Goal: Navigation & Orientation: Find specific page/section

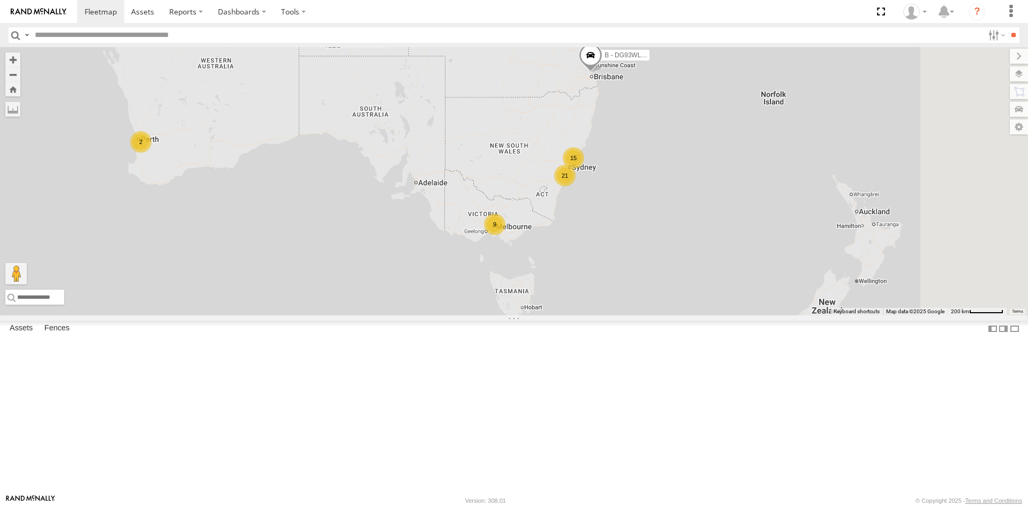
drag, startPoint x: 581, startPoint y: 130, endPoint x: 430, endPoint y: 111, distance: 151.6
click at [430, 111] on div "B - DG93WL - Josh Fahd 21 2 15 9" at bounding box center [514, 181] width 1028 height 268
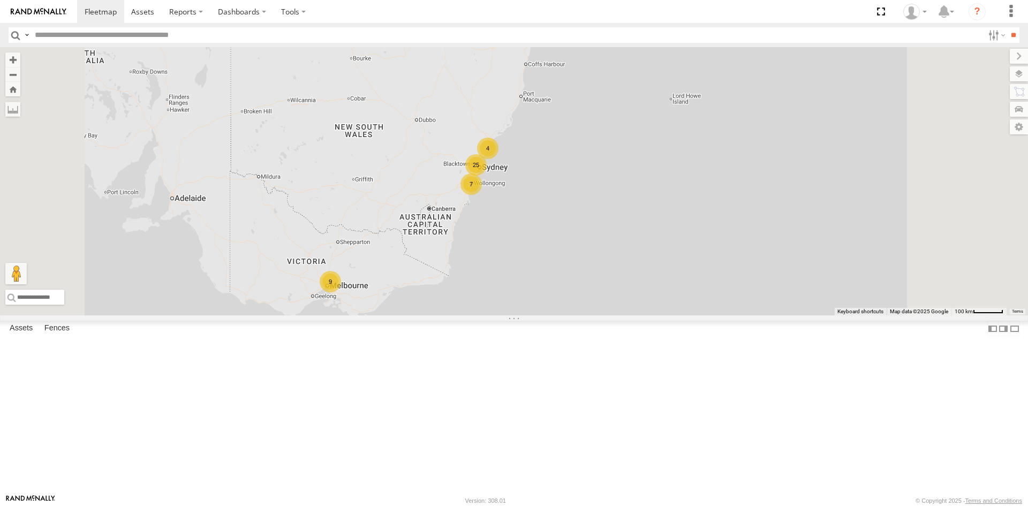
drag, startPoint x: 606, startPoint y: 127, endPoint x: 570, endPoint y: 49, distance: 86.7
click at [570, 49] on div "B - DG93WL - Josh Fahd 7 4 9 25" at bounding box center [514, 181] width 1028 height 268
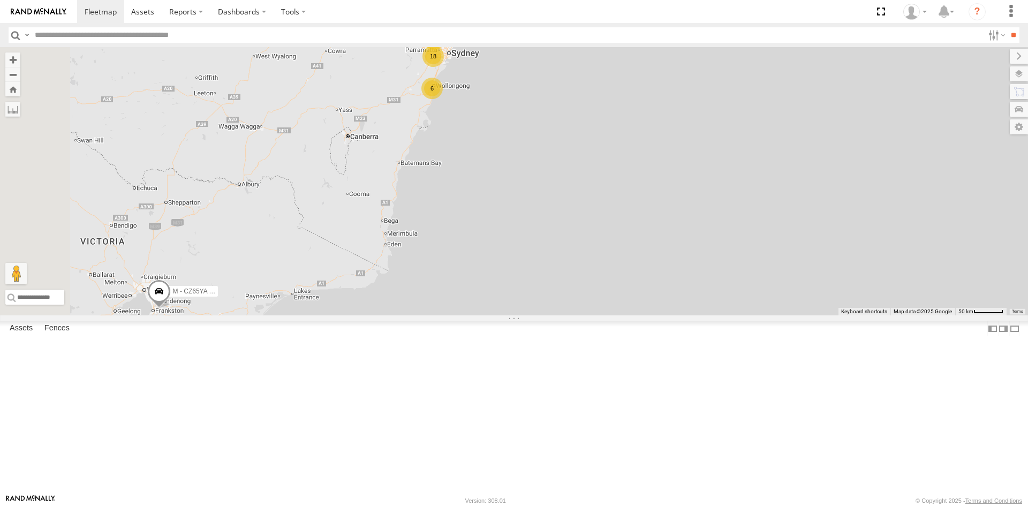
drag, startPoint x: 507, startPoint y: 189, endPoint x: 542, endPoint y: 100, distance: 96.1
click at [542, 100] on div "B - DG93WL - Josh Fahd 6 18 2 C - DTL91S - Sal Tomas M - CZ65YA - Andrew Gal 9" at bounding box center [514, 181] width 1028 height 268
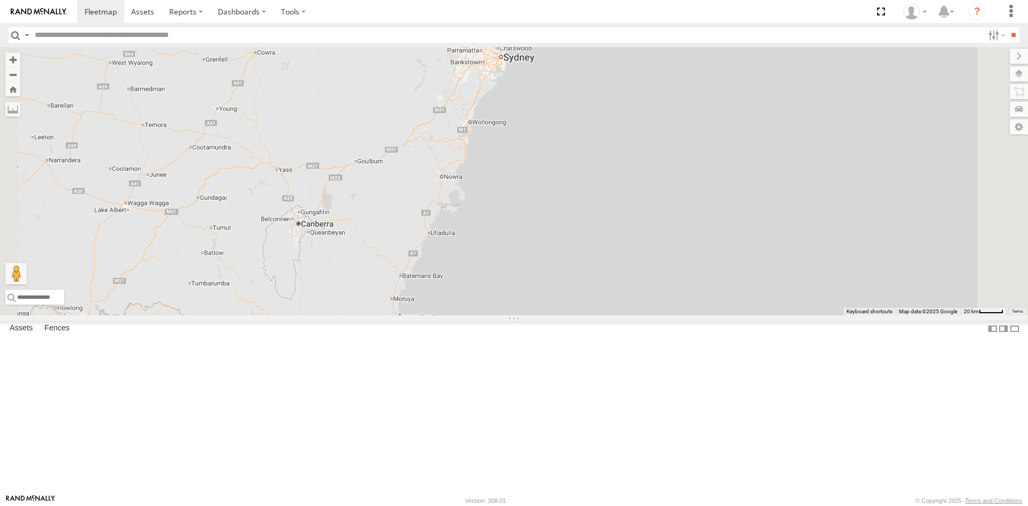
drag, startPoint x: 624, startPoint y: 115, endPoint x: 605, endPoint y: 135, distance: 27.3
click at [609, 140] on div "B - DG93WL - Josh Fahd C - DTL91S - Sal Tomas M - CZ65YA - Andrew Gal" at bounding box center [514, 181] width 1028 height 268
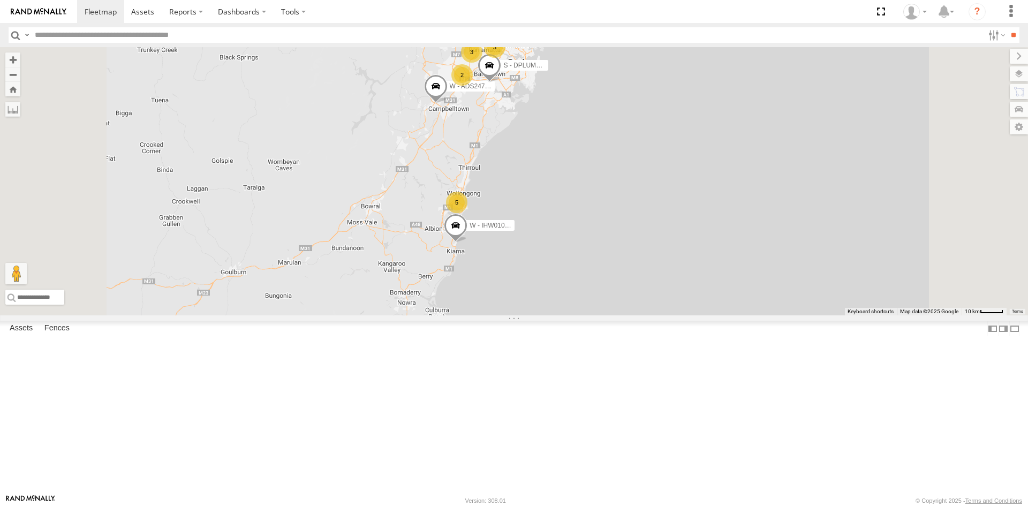
drag, startPoint x: 545, startPoint y: 149, endPoint x: 557, endPoint y: 122, distance: 29.9
click at [557, 122] on div "B - DG93WL - Josh Fahd C - DTL91S - Sal Tomas M - CZ65YA - Andrew Gal 5 2 11 3 …" at bounding box center [514, 181] width 1028 height 268
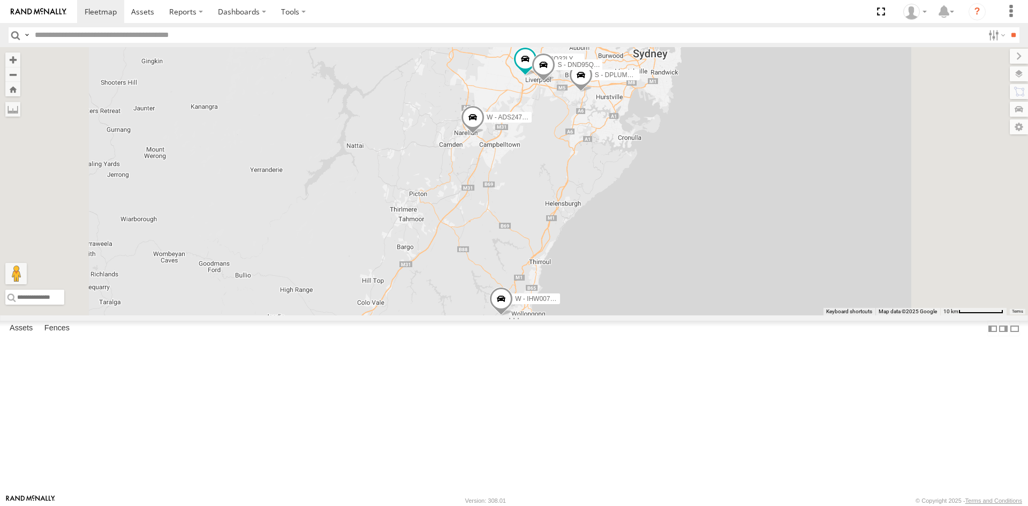
drag, startPoint x: 617, startPoint y: 116, endPoint x: 610, endPoint y: 150, distance: 34.9
click at [610, 150] on div "B - DG93WL - Josh Fahd C - DTL91S - Sal Tomas M - CZ65YA - Andrew Gal W - ADS24…" at bounding box center [514, 181] width 1028 height 268
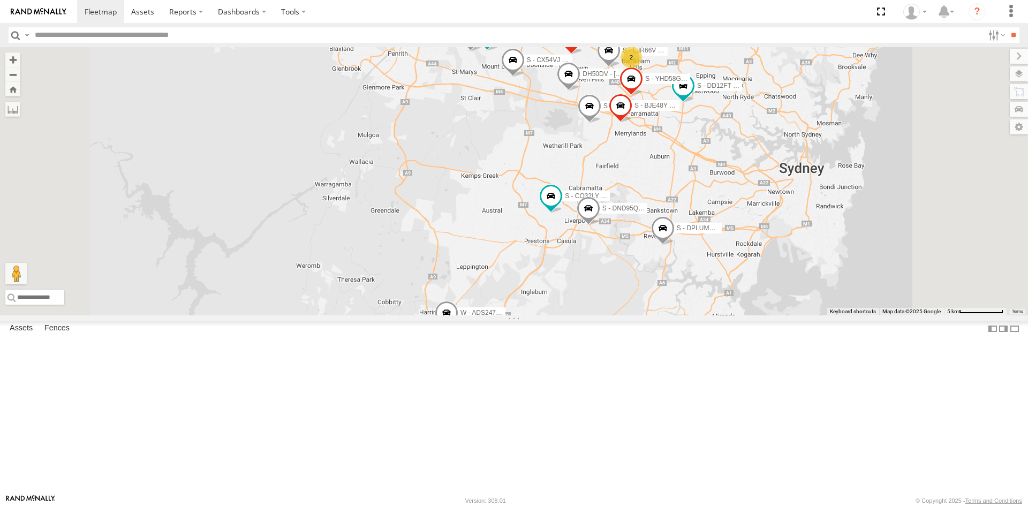
drag, startPoint x: 621, startPoint y: 89, endPoint x: 602, endPoint y: 192, distance: 104.6
click at [602, 192] on div "B - DG93WL - Josh Fahd C - DTL91S - Sal Tomas M - CZ65YA - Andrew Gal W - ADS24…" at bounding box center [514, 181] width 1028 height 268
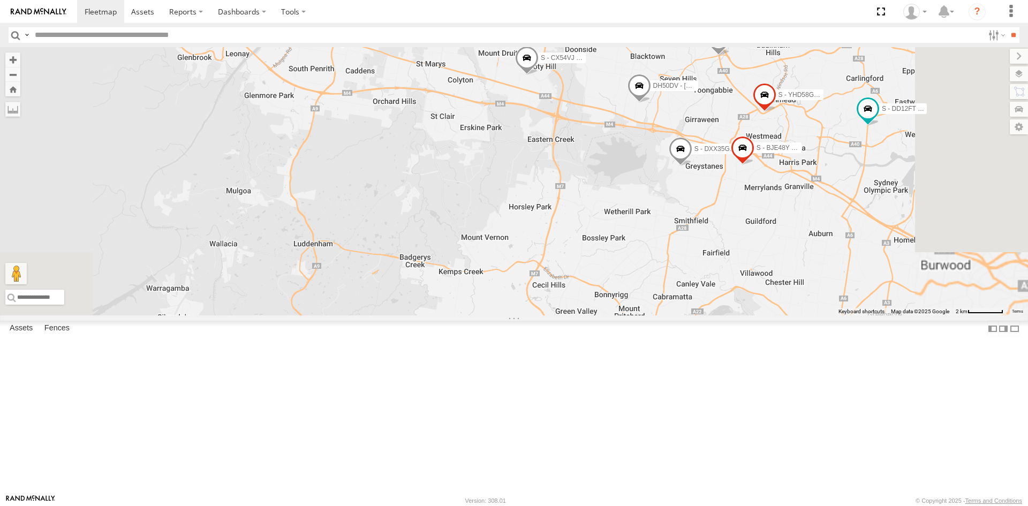
drag, startPoint x: 596, startPoint y: 86, endPoint x: 609, endPoint y: 142, distance: 57.1
click at [609, 142] on div "B - DG93WL - Josh Fahd C - DTL91S - Sal Tomas M - CZ65YA - Andrew Gal W - ADS24…" at bounding box center [514, 181] width 1028 height 268
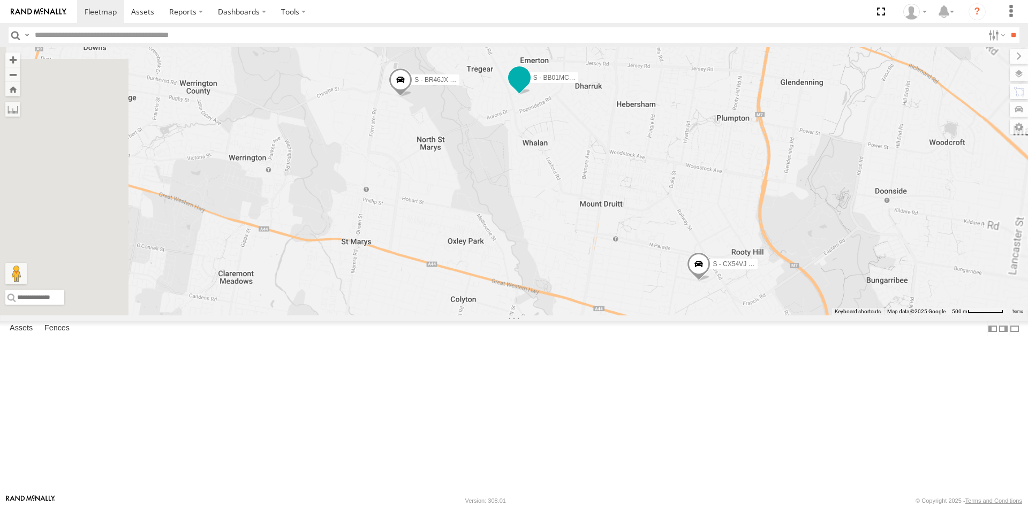
drag, startPoint x: 654, startPoint y: 208, endPoint x: 644, endPoint y: 150, distance: 58.6
click at [644, 150] on div "B - DG93WL - Josh Fahd C - DTL91S - Sal Tomas M - CZ65YA - Andrew Gal W - ADS24…" at bounding box center [514, 181] width 1028 height 268
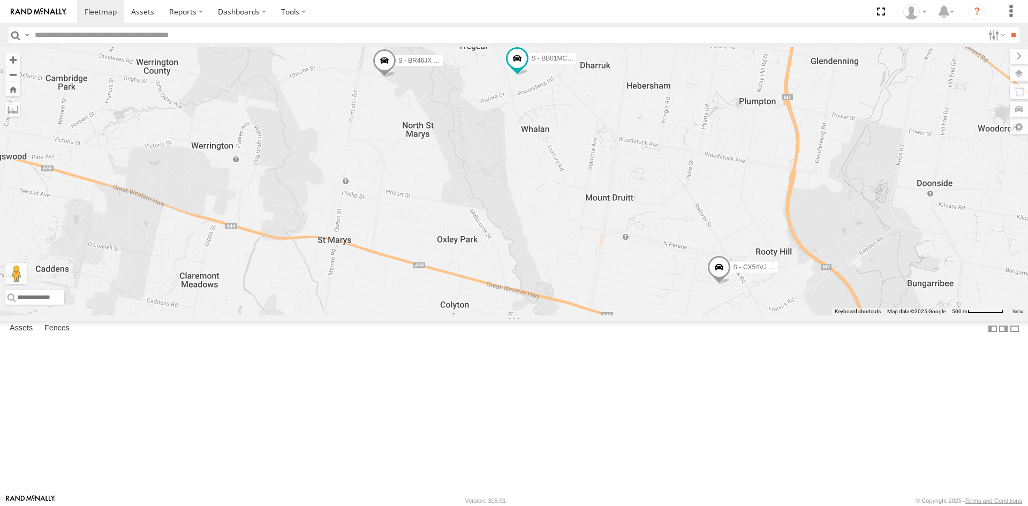
drag, startPoint x: 534, startPoint y: 266, endPoint x: 331, endPoint y: 200, distance: 213.5
click at [331, 200] on div "B - DG93WL - Josh Fahd C - DTL91S - Sal Tomas M - CZ65YA - Andrew Gal W - ADS24…" at bounding box center [514, 181] width 1028 height 268
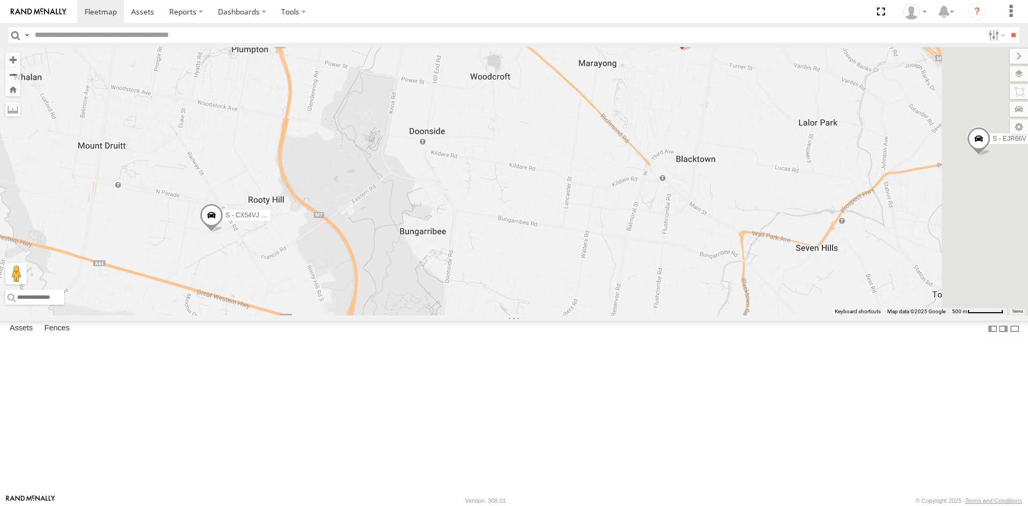
drag, startPoint x: 515, startPoint y: 192, endPoint x: 426, endPoint y: 203, distance: 89.6
click at [426, 203] on div "B - DG93WL - Josh Fahd C - DTL91S - Sal Tomas M - CZ65YA - Andrew Gal W - ADS24…" at bounding box center [514, 181] width 1028 height 268
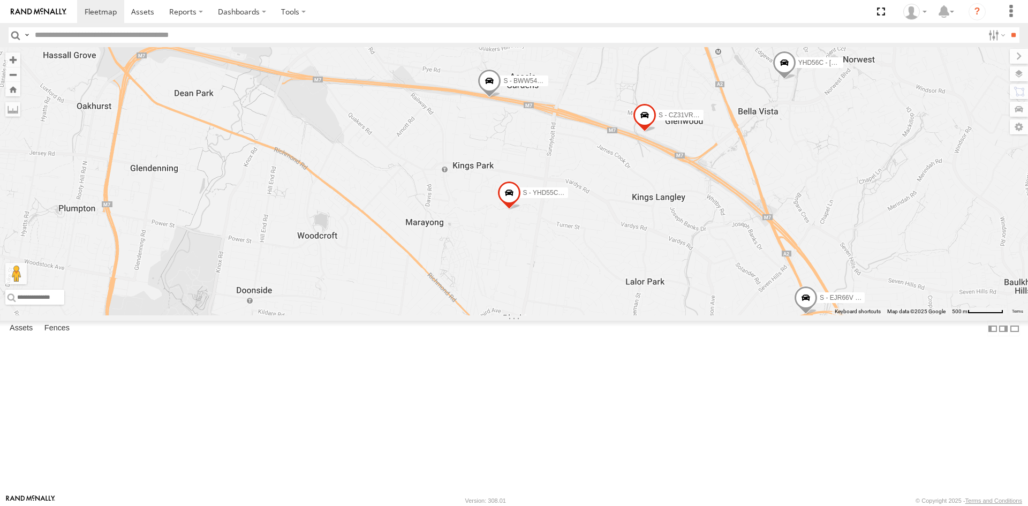
drag, startPoint x: 721, startPoint y: 154, endPoint x: 599, endPoint y: 301, distance: 191.3
click at [592, 308] on div "B - DG93WL - Josh Fahd C - DTL91S - Sal Tomas M - CZ65YA - Andrew Gal W - ADS24…" at bounding box center [514, 181] width 1028 height 268
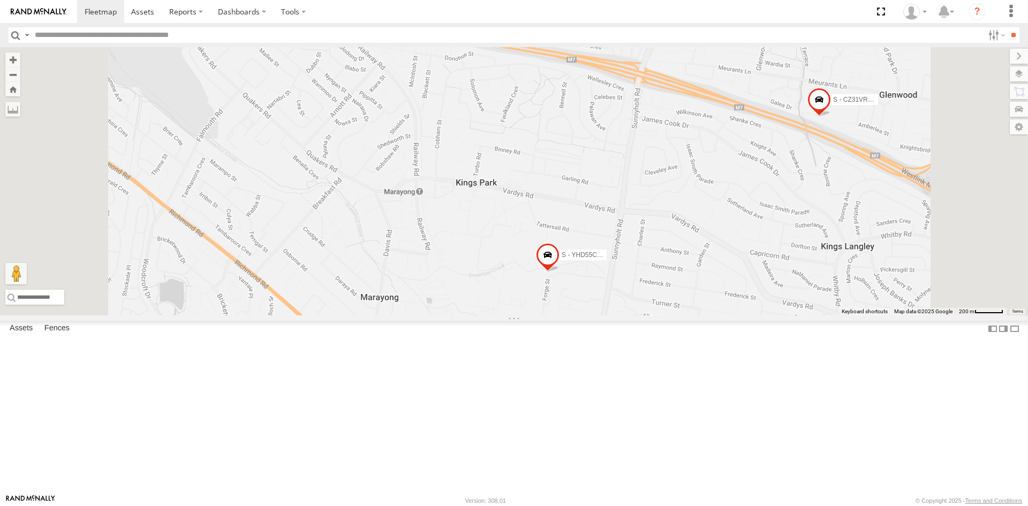
drag, startPoint x: 589, startPoint y: 117, endPoint x: 609, endPoint y: 157, distance: 44.5
click at [609, 157] on div "B - DG93WL - Josh Fahd C - DTL91S - Sal Tomas M - CZ65YA - Andrew Gal W - ADS24…" at bounding box center [514, 181] width 1028 height 268
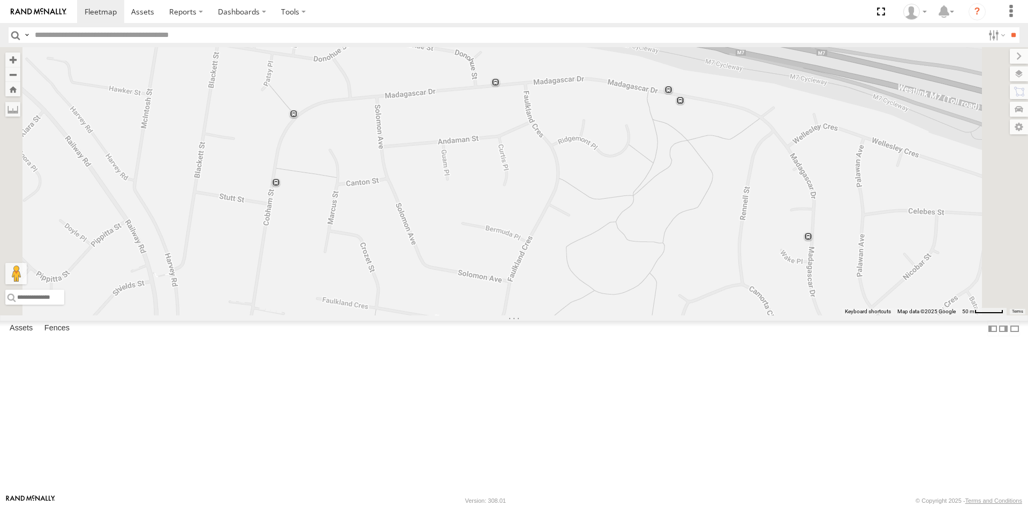
click at [0, 0] on div "S - XO39KY - [PERSON_NAME]" at bounding box center [0, 0] width 0 height 0
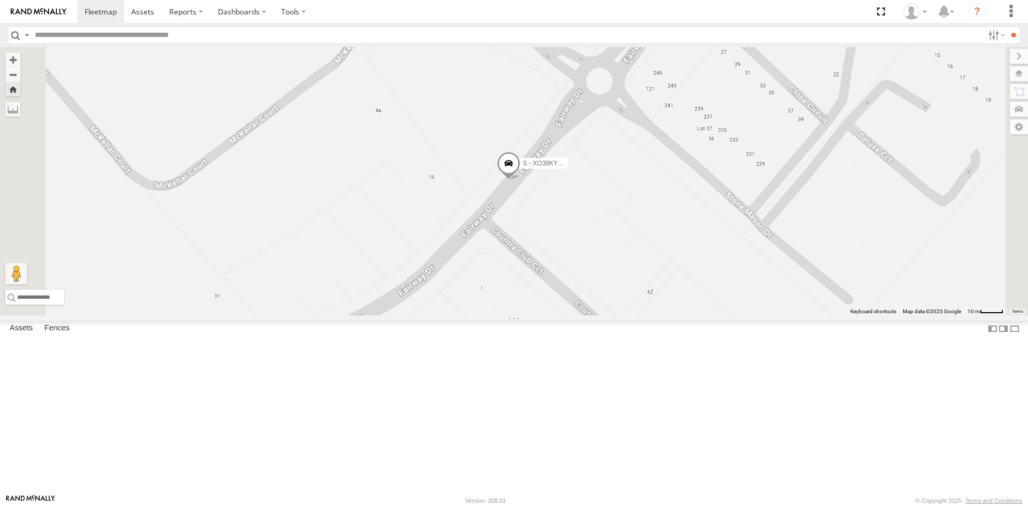
click at [0, 0] on div "All Assets" at bounding box center [0, 0] width 0 height 0
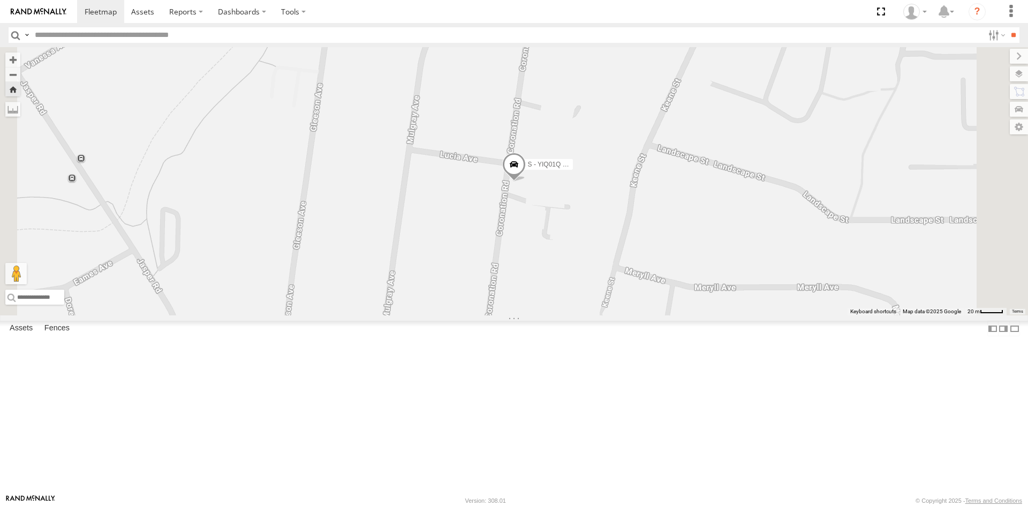
click at [0, 0] on div "S - CZ66YA - [PERSON_NAME]" at bounding box center [0, 0] width 0 height 0
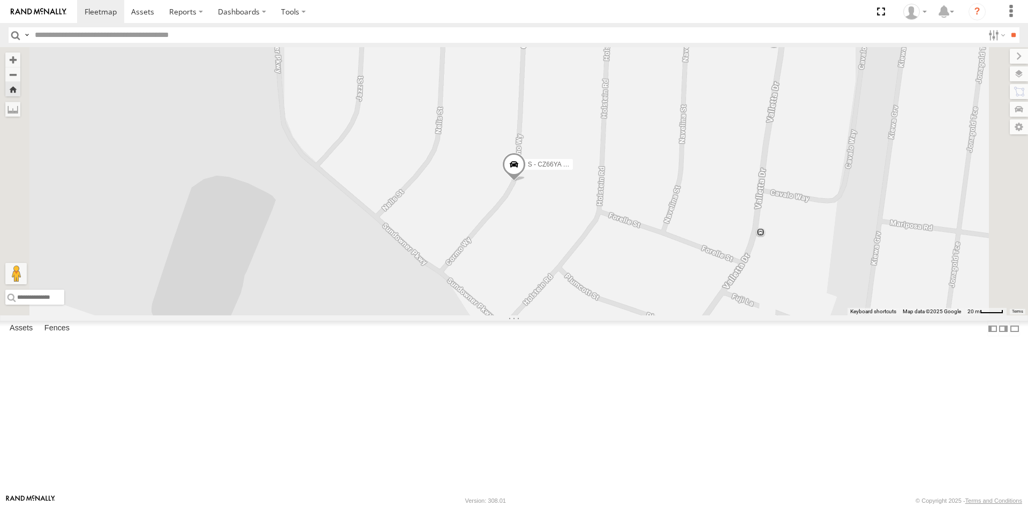
click at [0, 0] on div "All Assets" at bounding box center [0, 0] width 0 height 0
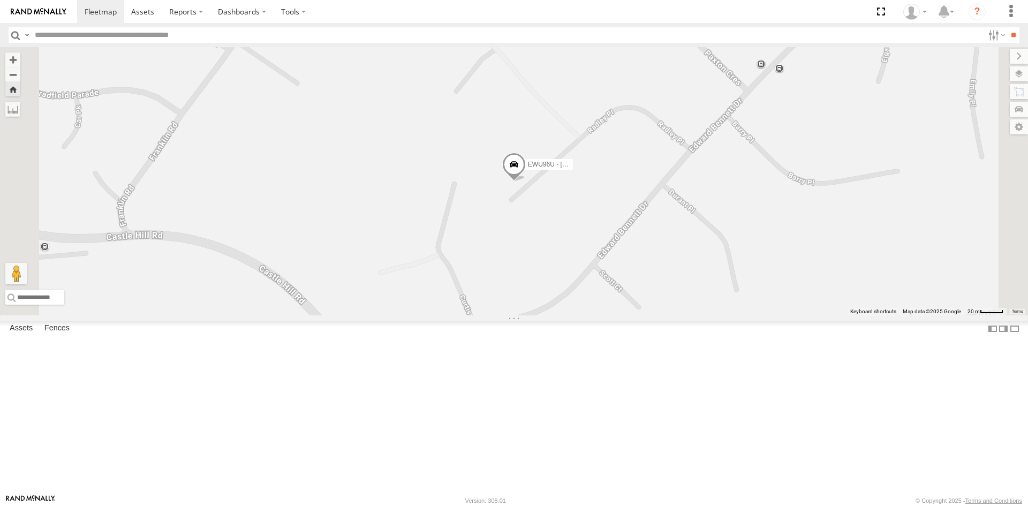
click at [0, 0] on div "W - KB438 - [PERSON_NAME]" at bounding box center [0, 0] width 0 height 0
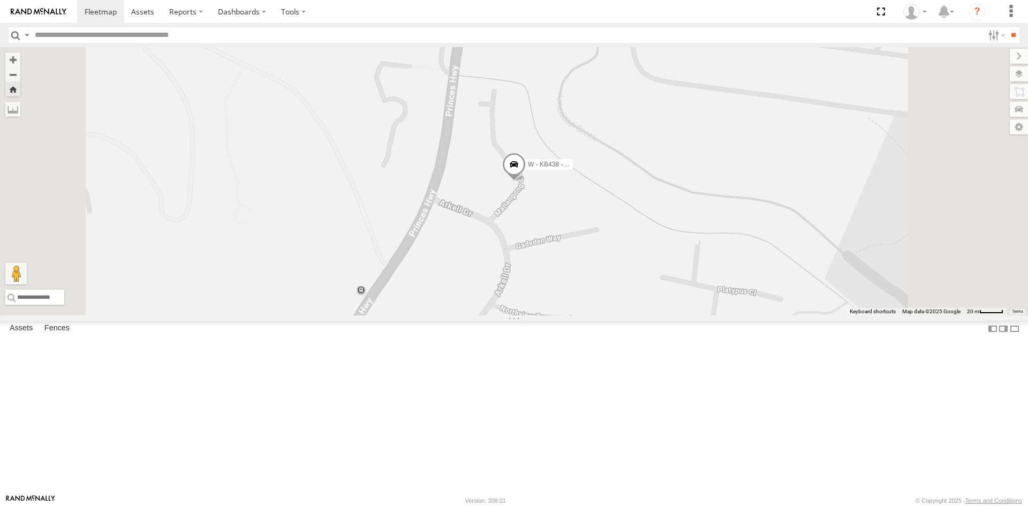
click at [0, 0] on div "All Assets" at bounding box center [0, 0] width 0 height 0
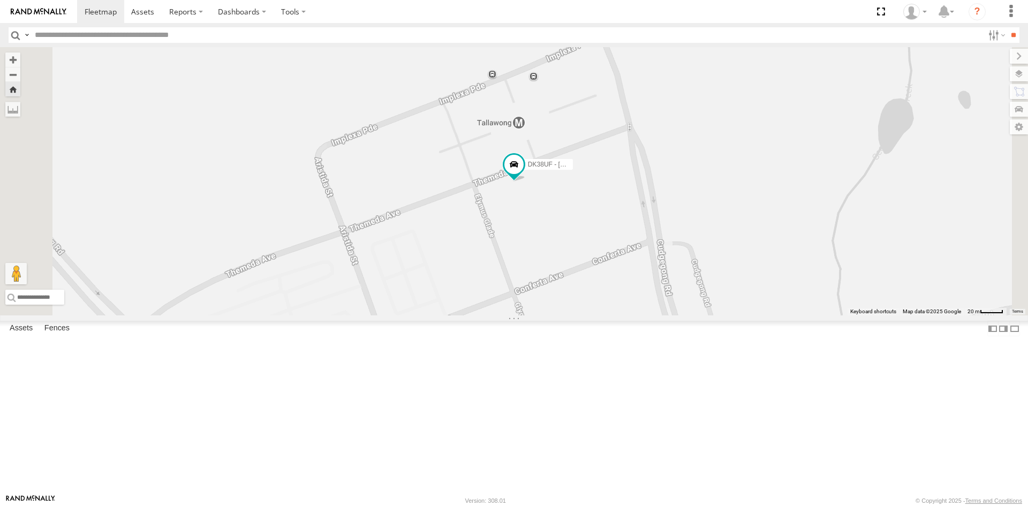
click at [0, 0] on div "All Assets" at bounding box center [0, 0] width 0 height 0
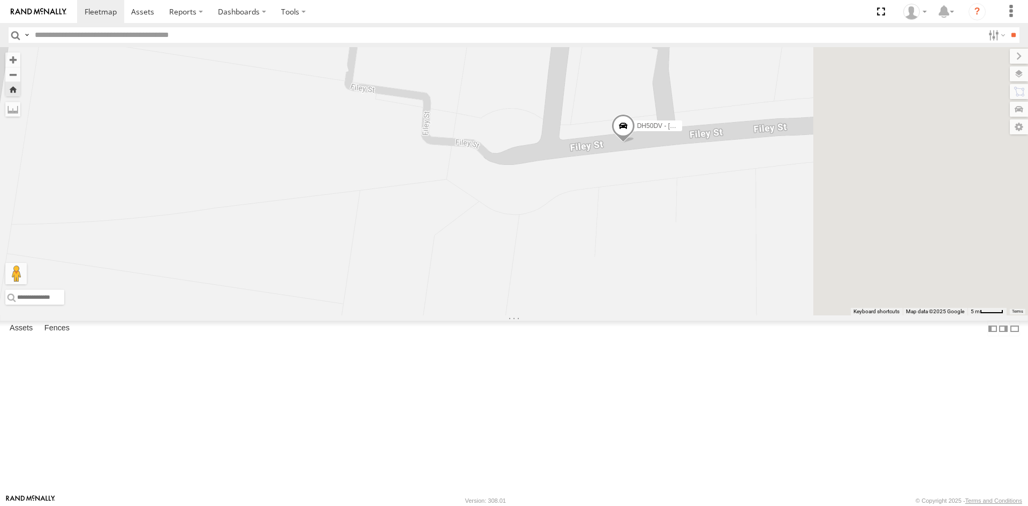
drag, startPoint x: 741, startPoint y: 259, endPoint x: 658, endPoint y: 253, distance: 83.7
click at [658, 253] on div "DH50DV - [PERSON_NAME]" at bounding box center [514, 181] width 1028 height 268
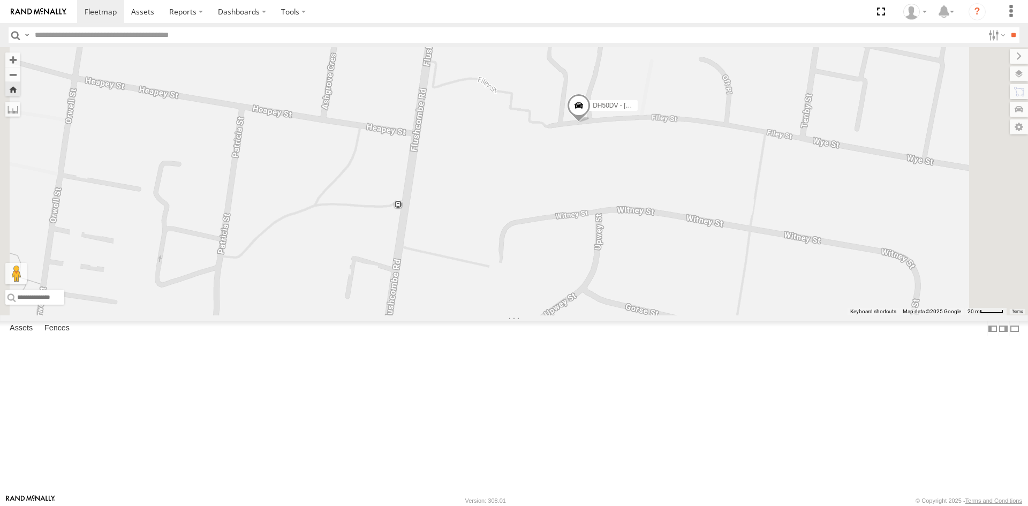
scroll to position [54, 0]
click at [0, 0] on div "M - 2CA8AO - Yehya Abou-Eid" at bounding box center [0, 0] width 0 height 0
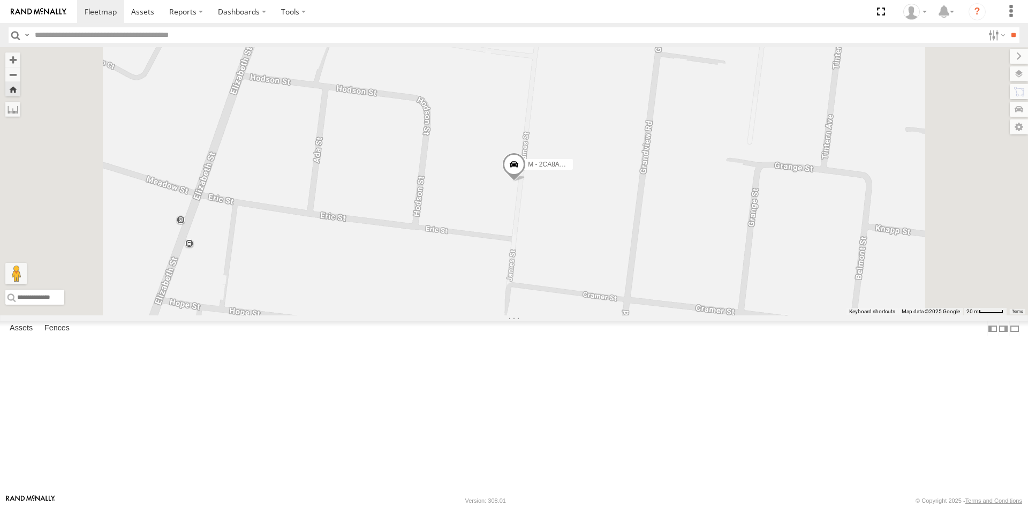
scroll to position [107, 0]
click at [0, 0] on div "All Assets" at bounding box center [0, 0] width 0 height 0
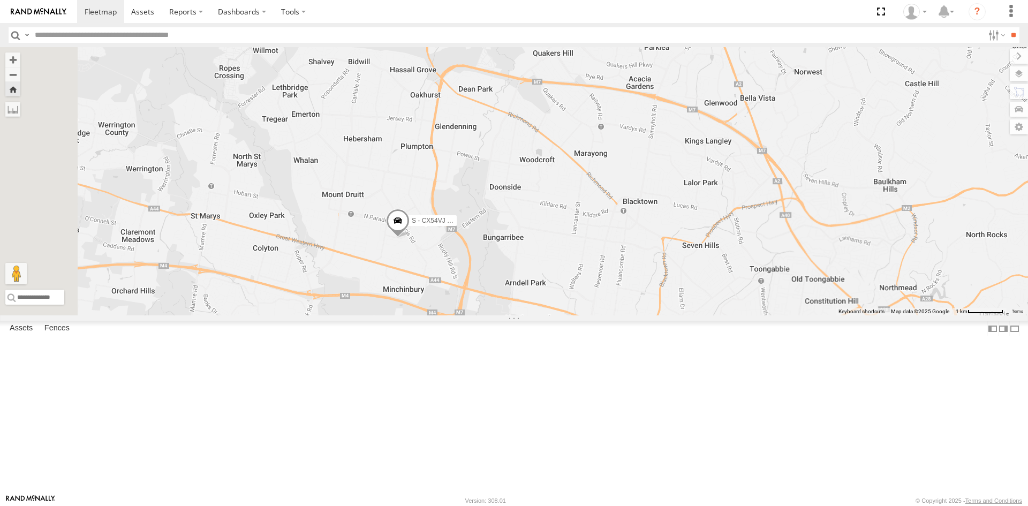
drag, startPoint x: 399, startPoint y: 205, endPoint x: 492, endPoint y: 278, distance: 117.8
click at [492, 278] on div "S - CX54VJ - [PERSON_NAME]" at bounding box center [514, 181] width 1028 height 268
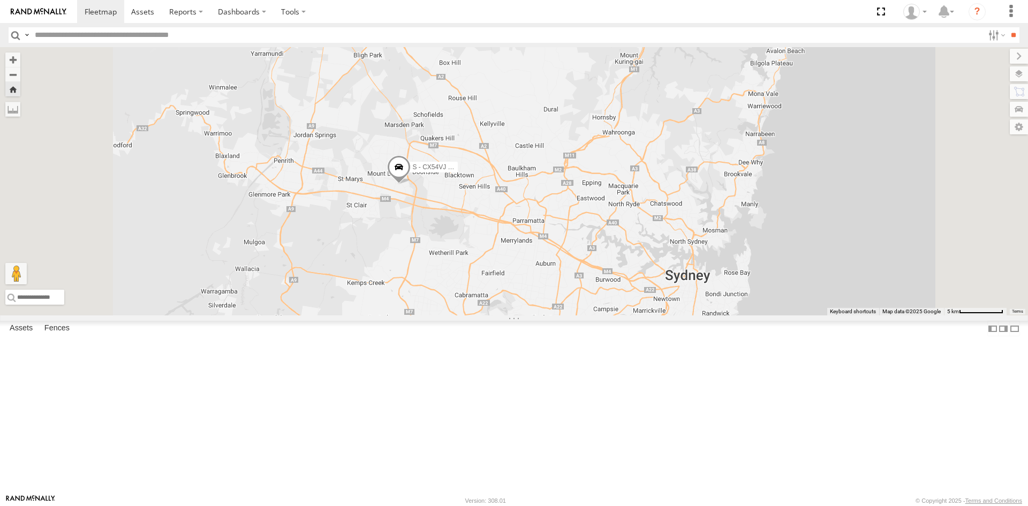
scroll to position [0, 0]
click at [0, 0] on div "All Assets" at bounding box center [0, 0] width 0 height 0
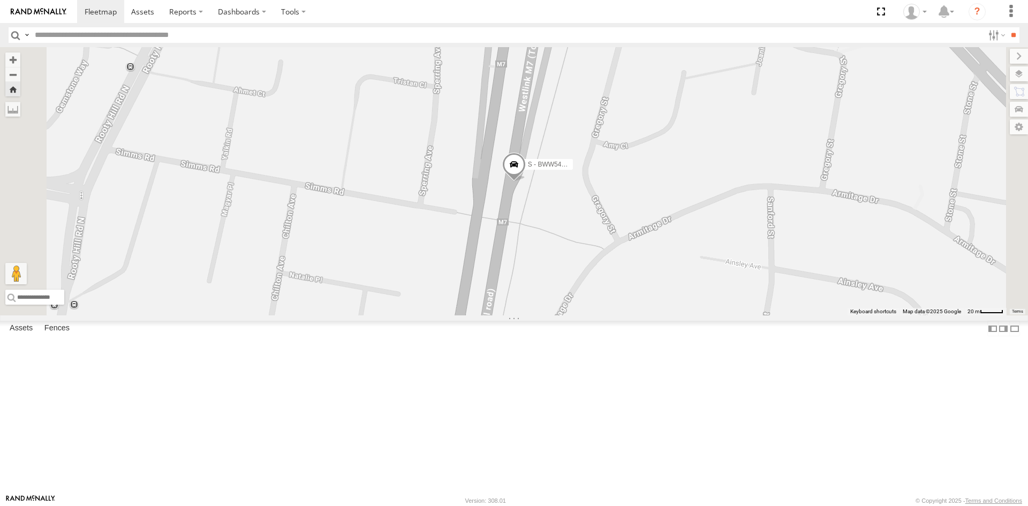
click at [0, 0] on span at bounding box center [0, 0] width 0 height 0
click at [0, 0] on div "All Assets" at bounding box center [0, 0] width 0 height 0
click at [0, 0] on div "S - DD12FT - Rhyce Muscat" at bounding box center [0, 0] width 0 height 0
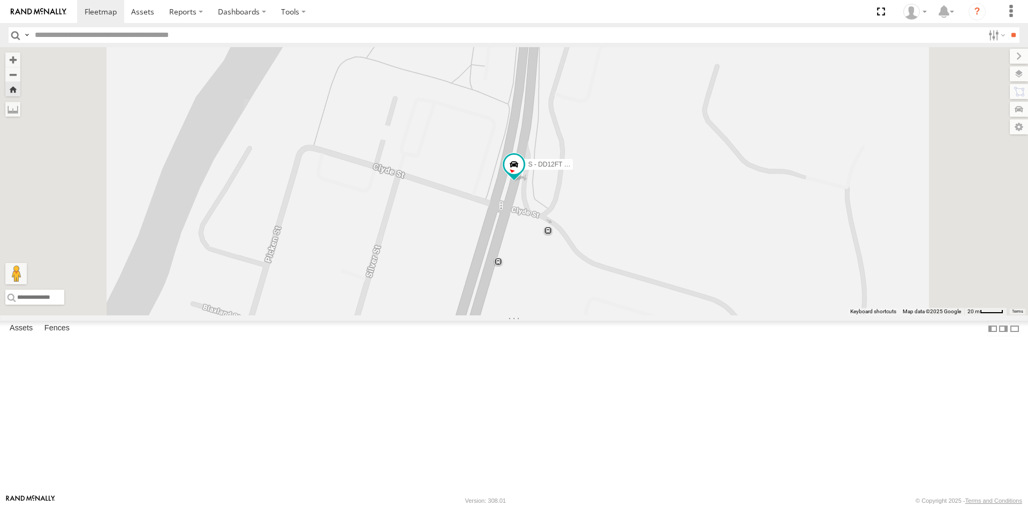
click at [0, 0] on div "All Assets" at bounding box center [0, 0] width 0 height 0
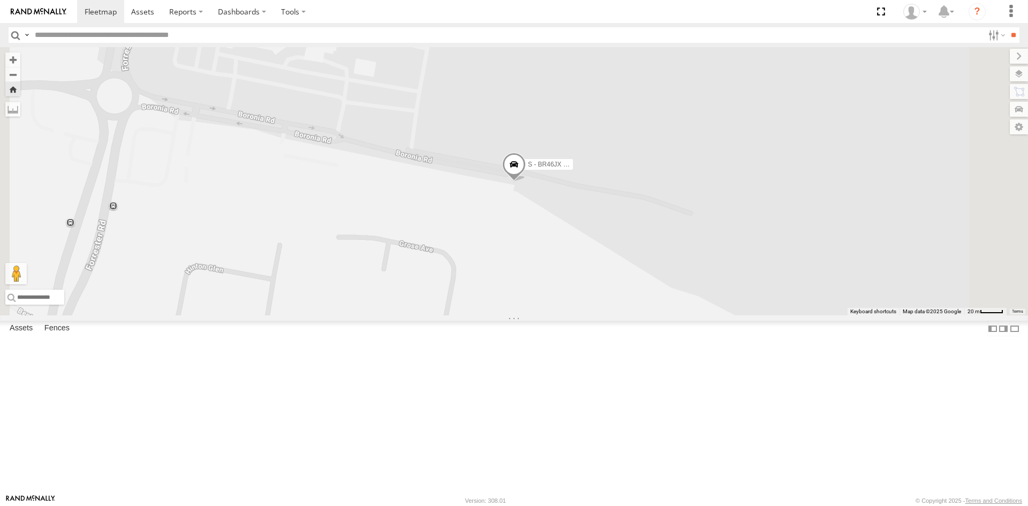
scroll to position [482, 0]
click at [0, 0] on div "C - DTL91S - Sal Tomas All Assets" at bounding box center [0, 0] width 0 height 0
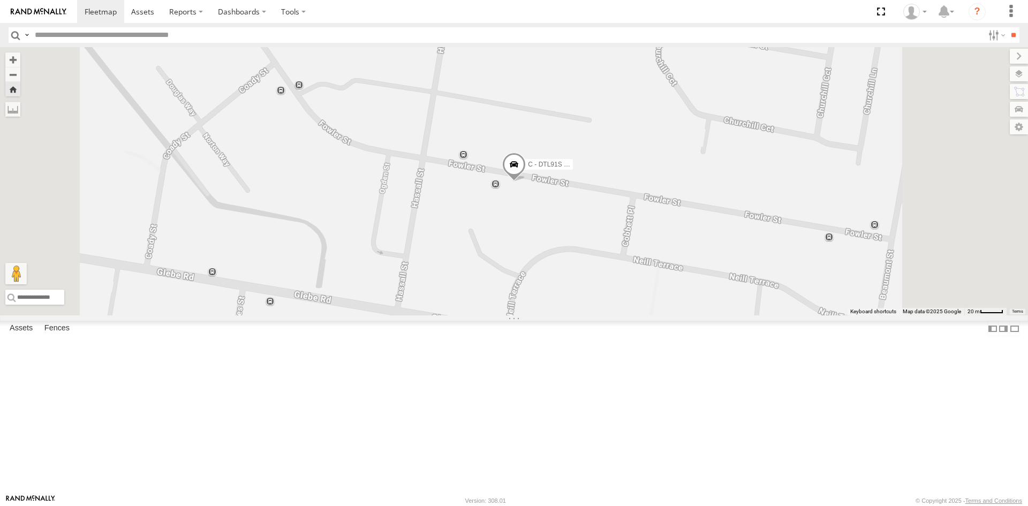
scroll to position [589, 0]
click at [0, 0] on div "P - EUQ72B - [PERSON_NAME]" at bounding box center [0, 0] width 0 height 0
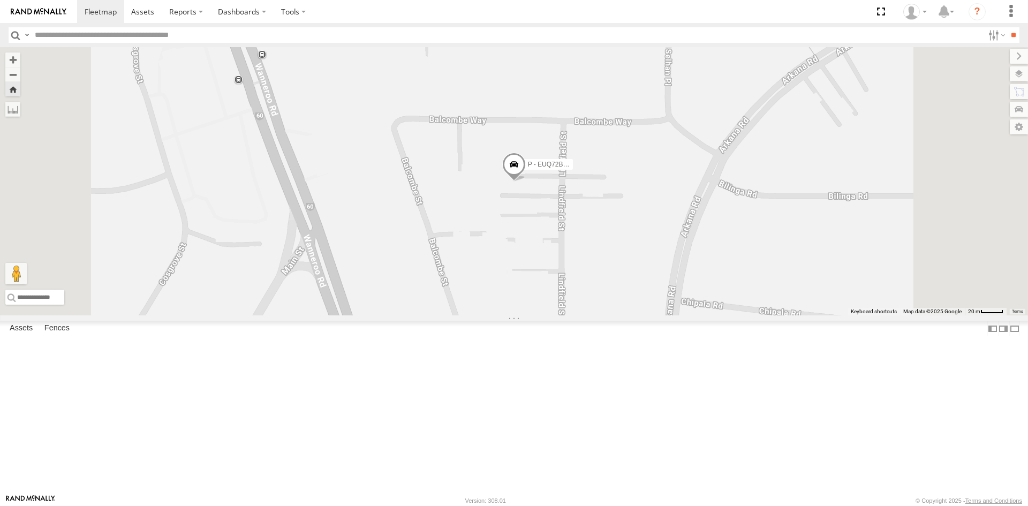
scroll to position [939, 0]
click at [0, 0] on div "W - CN51ES - [PERSON_NAME]" at bounding box center [0, 0] width 0 height 0
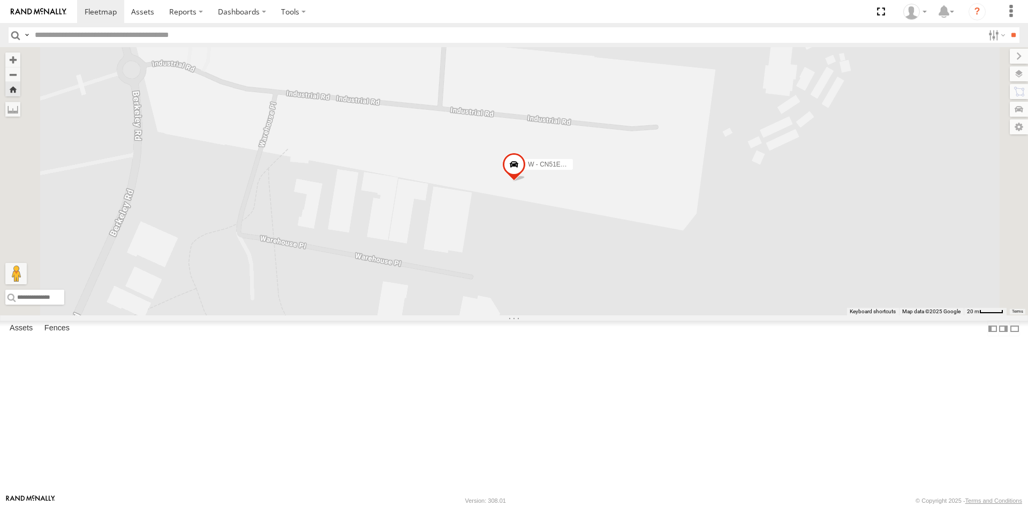
scroll to position [856, 0]
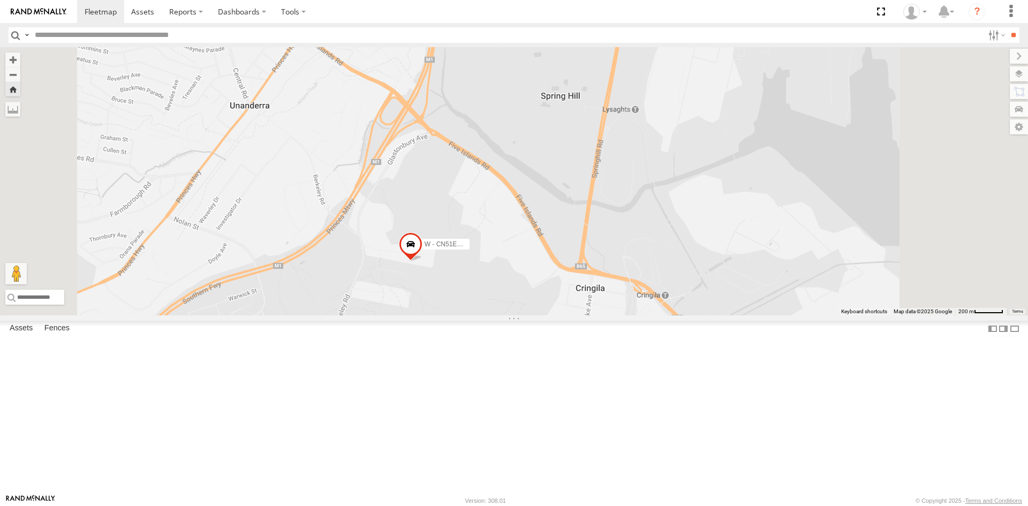
drag, startPoint x: 520, startPoint y: 130, endPoint x: 515, endPoint y: 250, distance: 120.6
click at [515, 250] on div "W - CN51ES - [PERSON_NAME]" at bounding box center [514, 181] width 1028 height 268
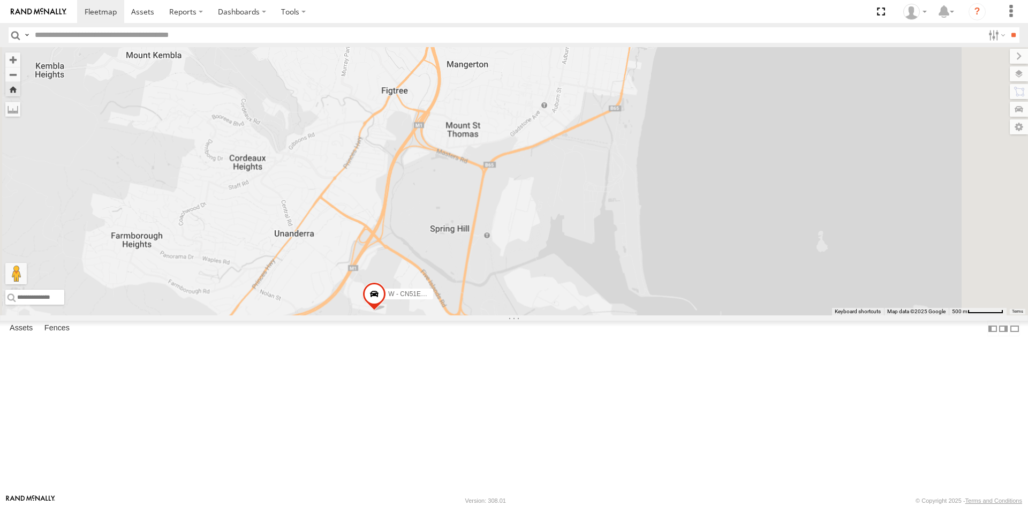
drag, startPoint x: 542, startPoint y: 180, endPoint x: 520, endPoint y: 287, distance: 108.9
click at [520, 287] on div "W - CN51ES - [PERSON_NAME]" at bounding box center [514, 181] width 1028 height 268
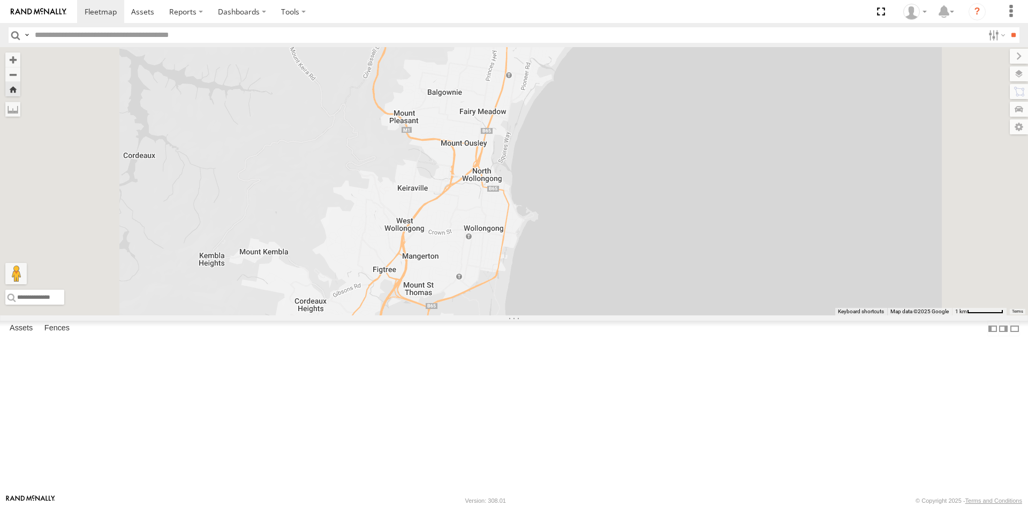
drag, startPoint x: 535, startPoint y: 196, endPoint x: 535, endPoint y: 316, distance: 120.4
click at [535, 315] on div "W - CN51ES - [PERSON_NAME]" at bounding box center [514, 181] width 1028 height 268
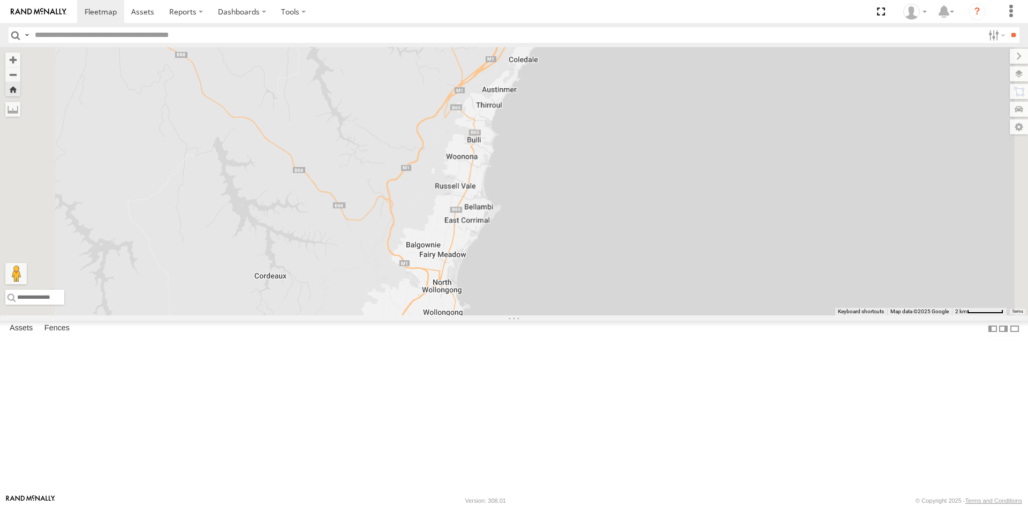
drag, startPoint x: 552, startPoint y: 191, endPoint x: 553, endPoint y: 282, distance: 91.0
click at [553, 282] on div "W - CN51ES - [PERSON_NAME]" at bounding box center [514, 181] width 1028 height 268
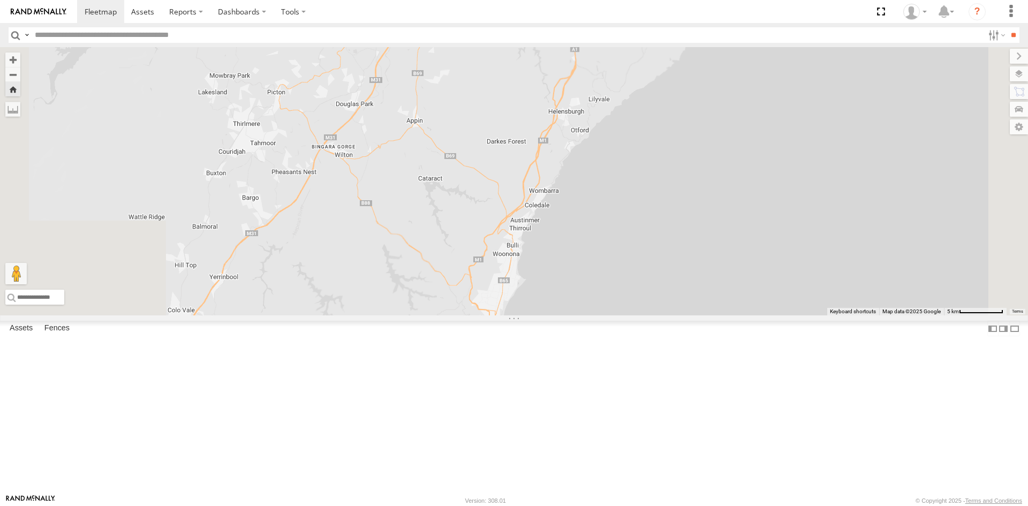
drag, startPoint x: 419, startPoint y: 137, endPoint x: 494, endPoint y: 230, distance: 118.8
click at [494, 230] on div "W - CN51ES - [PERSON_NAME]" at bounding box center [514, 181] width 1028 height 268
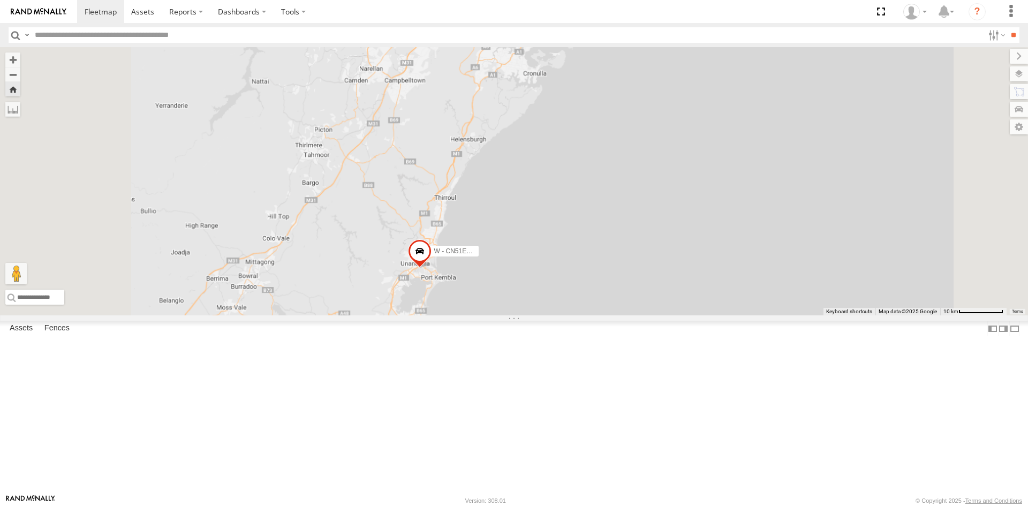
drag, startPoint x: 584, startPoint y: 193, endPoint x: 557, endPoint y: 267, distance: 78.6
click at [557, 267] on div "W - CN51ES - [PERSON_NAME]" at bounding box center [514, 181] width 1028 height 268
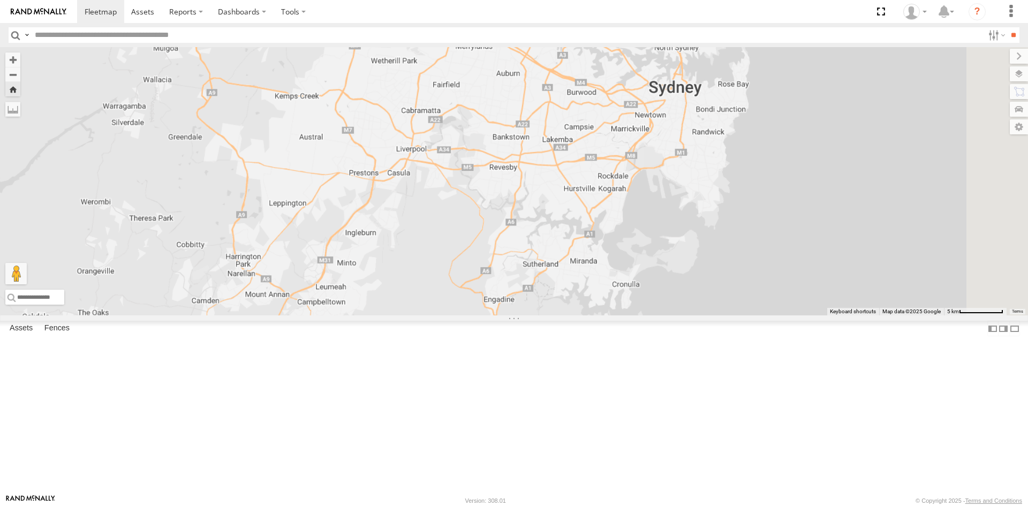
drag, startPoint x: 556, startPoint y: 176, endPoint x: 543, endPoint y: 236, distance: 62.0
click at [557, 279] on div "W - CN51ES - [PERSON_NAME]" at bounding box center [514, 181] width 1028 height 268
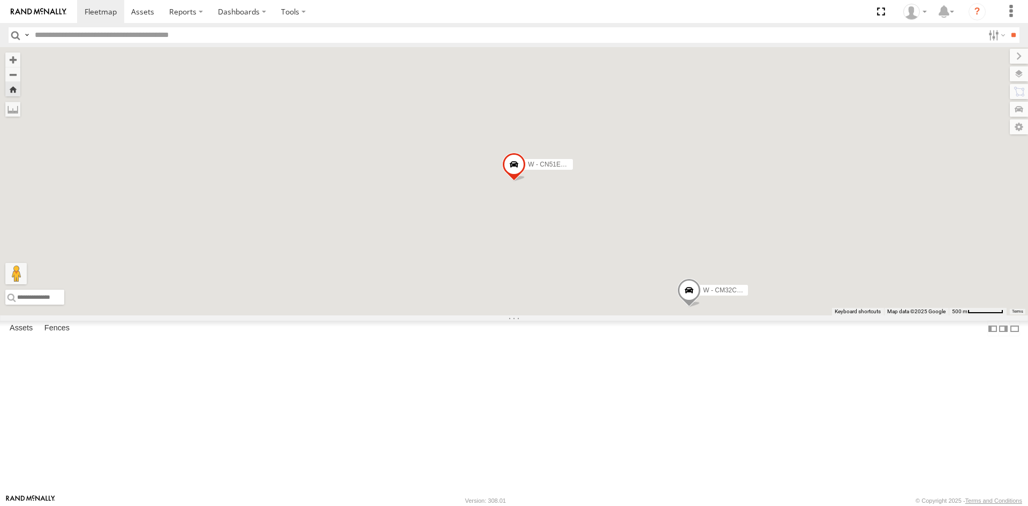
scroll to position [0, 0]
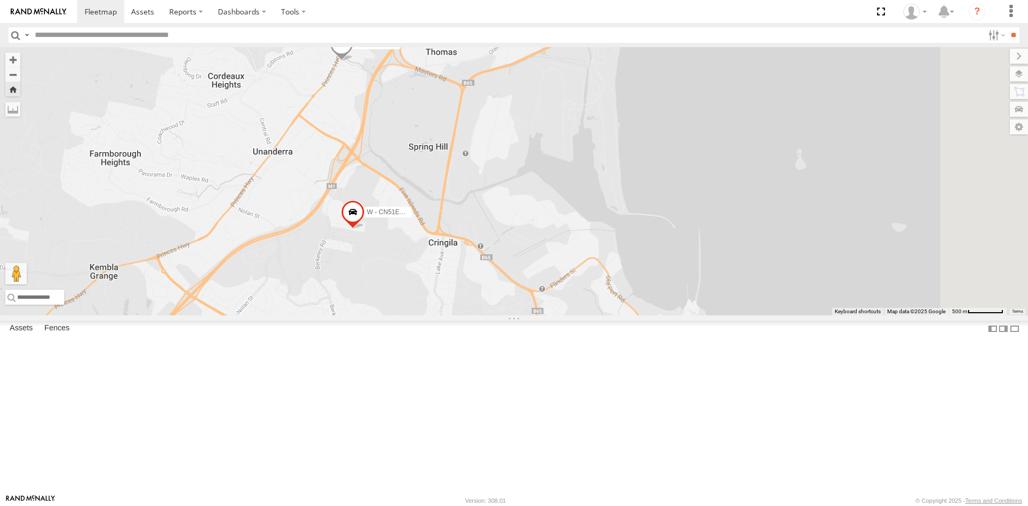
drag, startPoint x: 717, startPoint y: 179, endPoint x: 492, endPoint y: 217, distance: 228.0
click at [492, 217] on div "W - CN51ES - Cameron Ashby W - KB438 - Navarone Darjani W - CM32CA - Cam Duffie…" at bounding box center [514, 181] width 1028 height 268
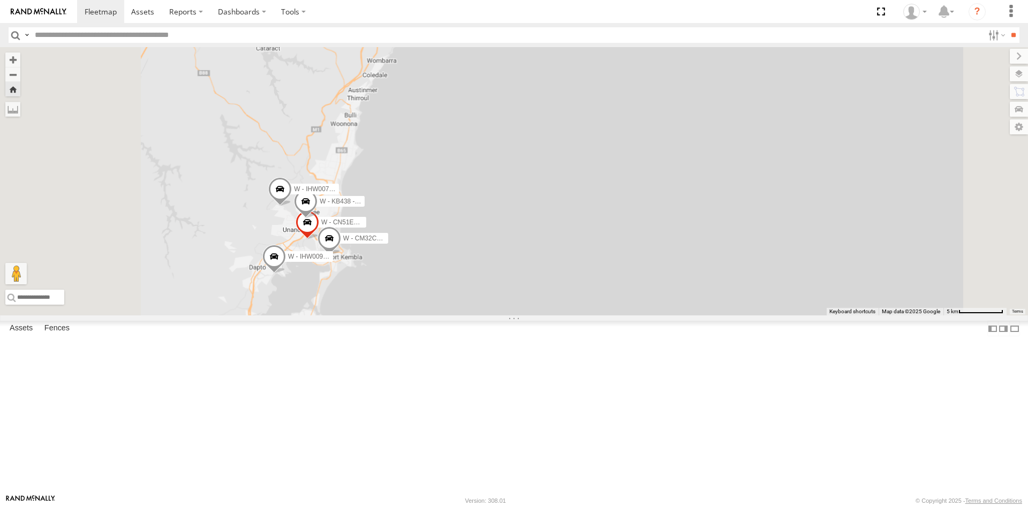
drag, startPoint x: 342, startPoint y: 130, endPoint x: 407, endPoint y: 312, distance: 193.4
click at [407, 313] on div "W - CN51ES - Cameron Ashby W - KB438 - Navarone Darjani W - CM32CA - Cam Duffie…" at bounding box center [514, 181] width 1028 height 268
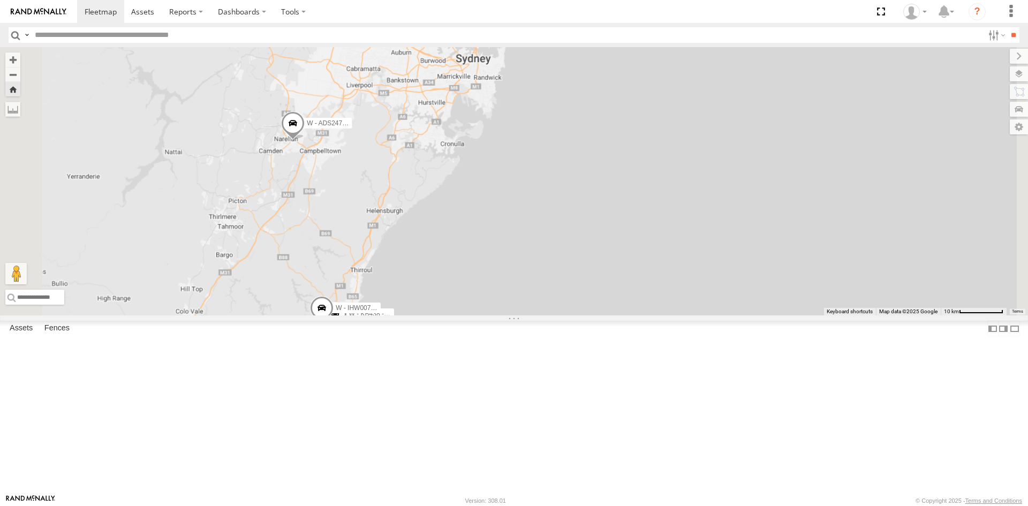
drag, startPoint x: 427, startPoint y: 206, endPoint x: 453, endPoint y: 317, distance: 114.5
click at [453, 315] on div "W - CN51ES - Cameron Ashby W - KB438 - Navarone Darjani W - CM32CA - Cam Duffie…" at bounding box center [514, 181] width 1028 height 268
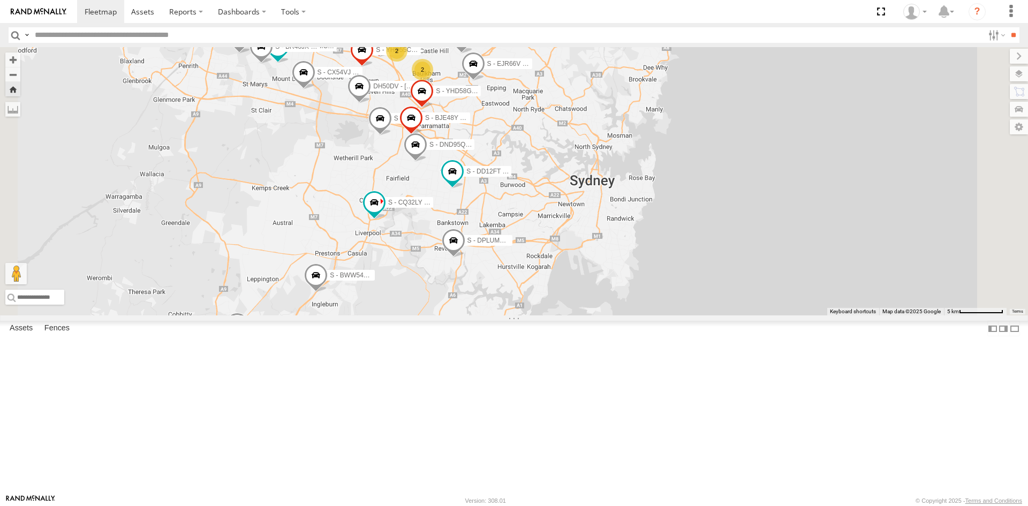
drag, startPoint x: 517, startPoint y: 146, endPoint x: 504, endPoint y: 232, distance: 87.1
click at [392, 135] on span at bounding box center [380, 120] width 24 height 29
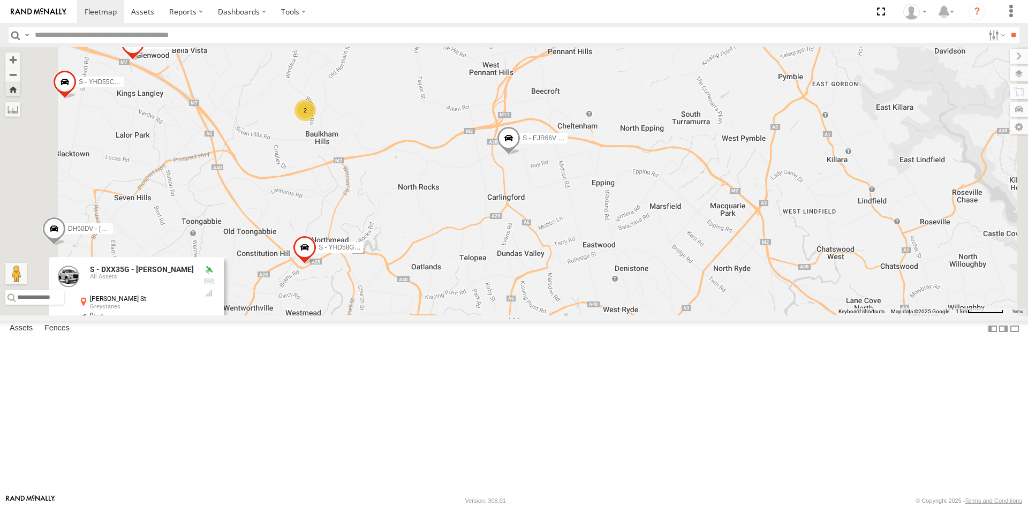
drag, startPoint x: 612, startPoint y: 78, endPoint x: 638, endPoint y: 172, distance: 97.8
click at [640, 177] on div "W - IHW009 - Geoff Cooper W - IHW007 - Paul Whatman W - IHW010 - Scott Carey W …" at bounding box center [514, 181] width 1028 height 268
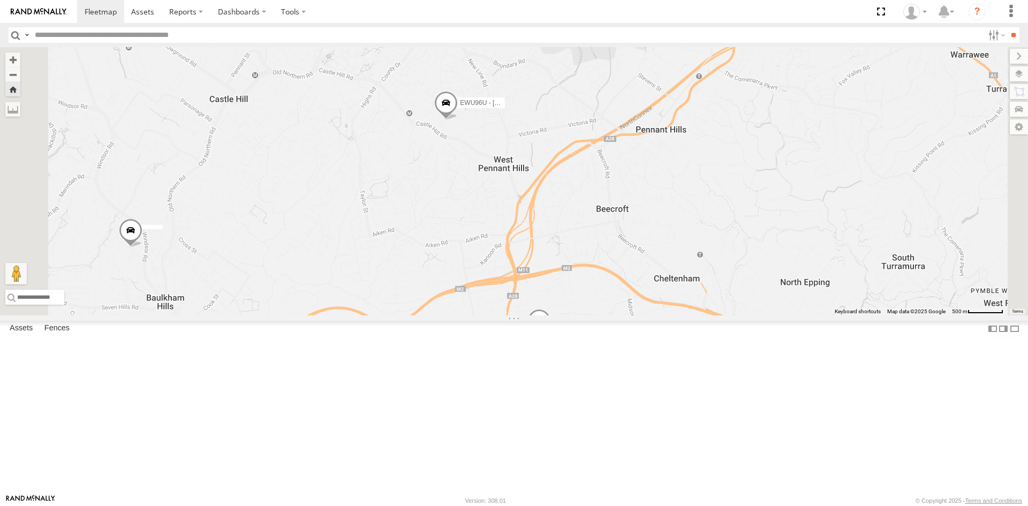
click at [458, 120] on span at bounding box center [446, 105] width 24 height 29
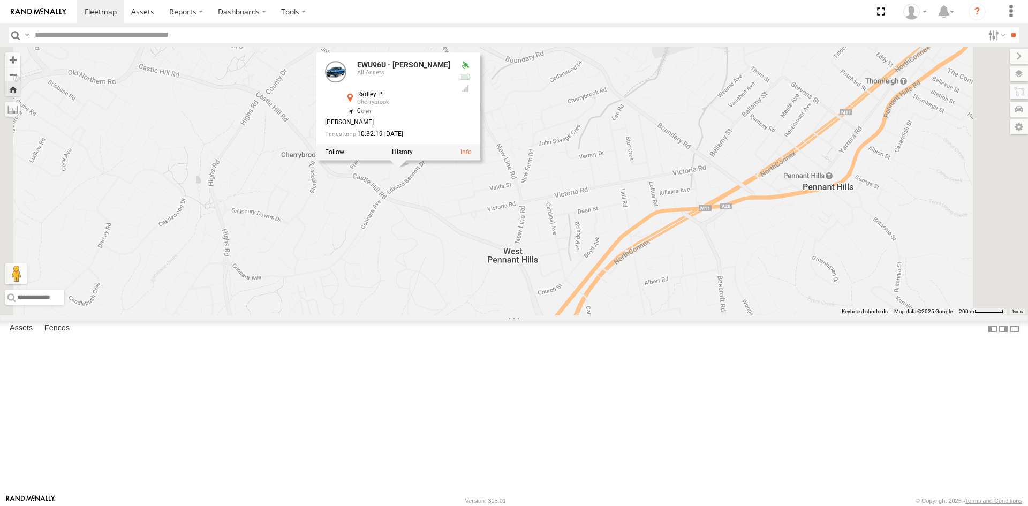
drag, startPoint x: 587, startPoint y: 224, endPoint x: 520, endPoint y: 284, distance: 89.9
click at [520, 284] on div "W - IHW009 - Geoff Cooper W - IHW007 - Paul Whatman W - IHW010 - Scott Carey W …" at bounding box center [514, 181] width 1028 height 268
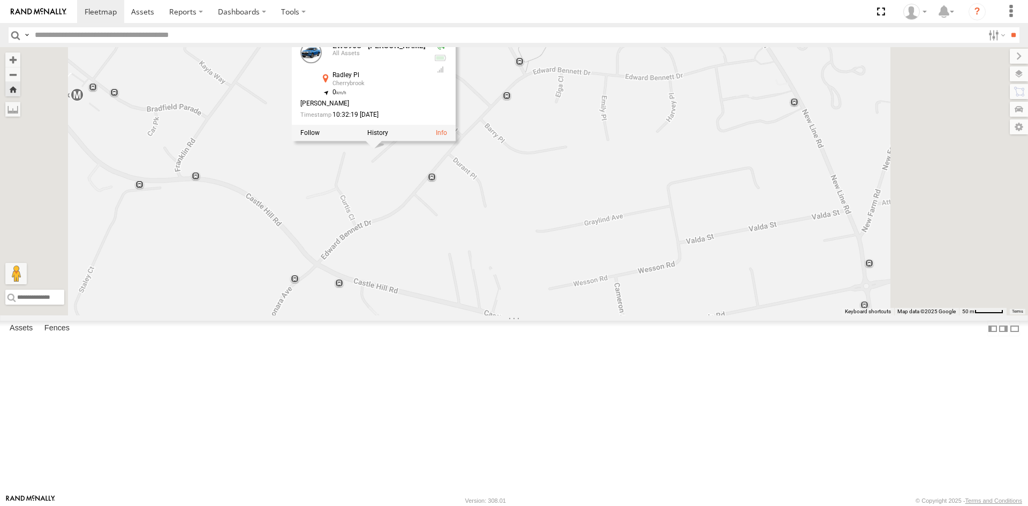
drag, startPoint x: 512, startPoint y: 253, endPoint x: 489, endPoint y: 271, distance: 29.3
click at [489, 273] on div "W - IHW009 - Geoff Cooper W - IHW007 - Paul Whatman W - IHW010 - Scott Carey W …" at bounding box center [514, 181] width 1028 height 268
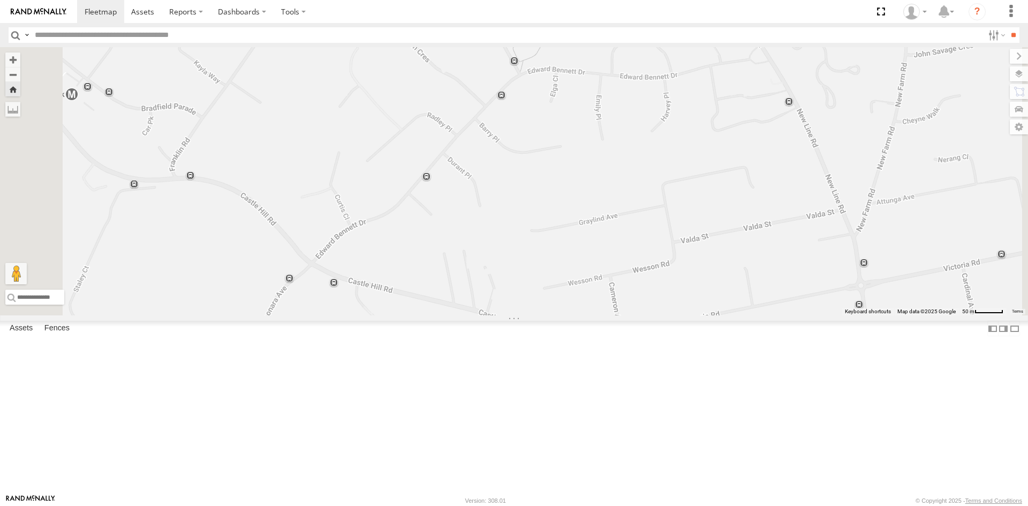
click at [0, 0] on div "S - BWW54B - [PERSON_NAME]" at bounding box center [0, 0] width 0 height 0
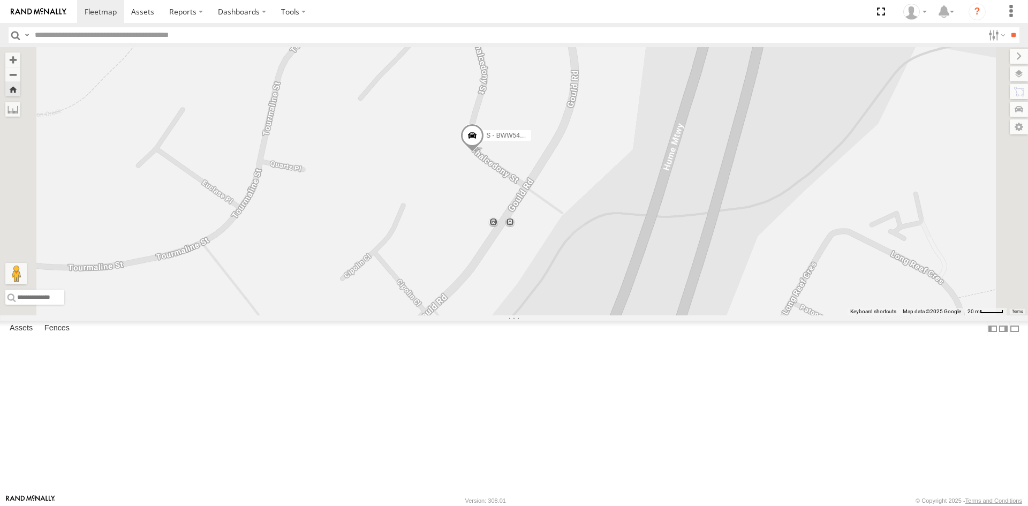
click at [0, 0] on div "S - DXX35G - [PERSON_NAME]" at bounding box center [0, 0] width 0 height 0
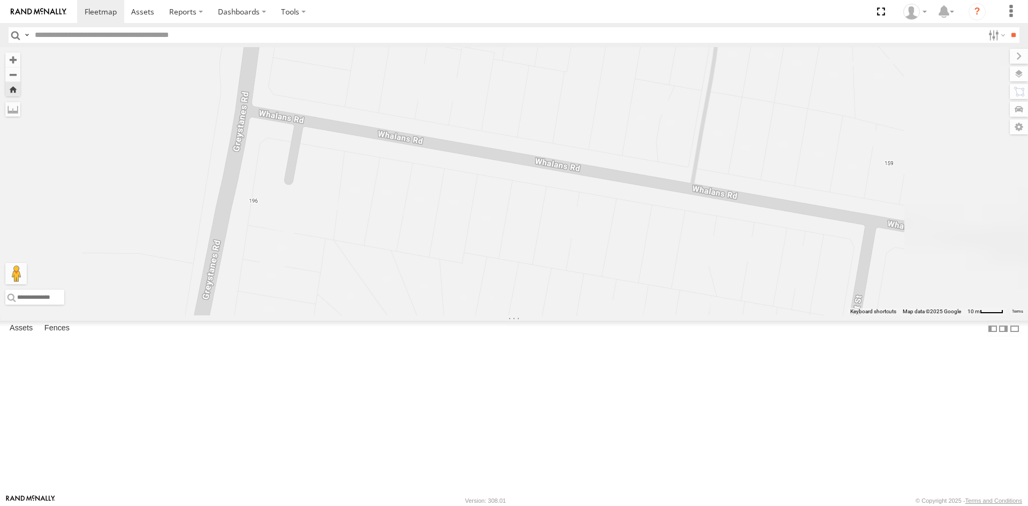
drag, startPoint x: 641, startPoint y: 207, endPoint x: 648, endPoint y: 424, distance: 217.5
click at [649, 315] on div "S - DXX35G - [PERSON_NAME]" at bounding box center [514, 181] width 1028 height 268
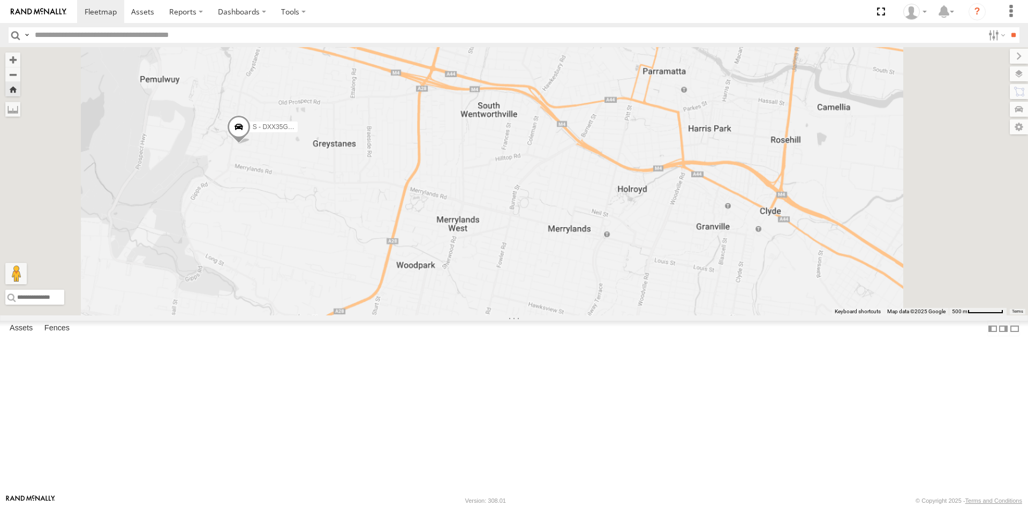
drag, startPoint x: 357, startPoint y: 381, endPoint x: 360, endPoint y: 305, distance: 76.1
click at [360, 309] on div "S - DXX35G - [PERSON_NAME]" at bounding box center [514, 181] width 1028 height 268
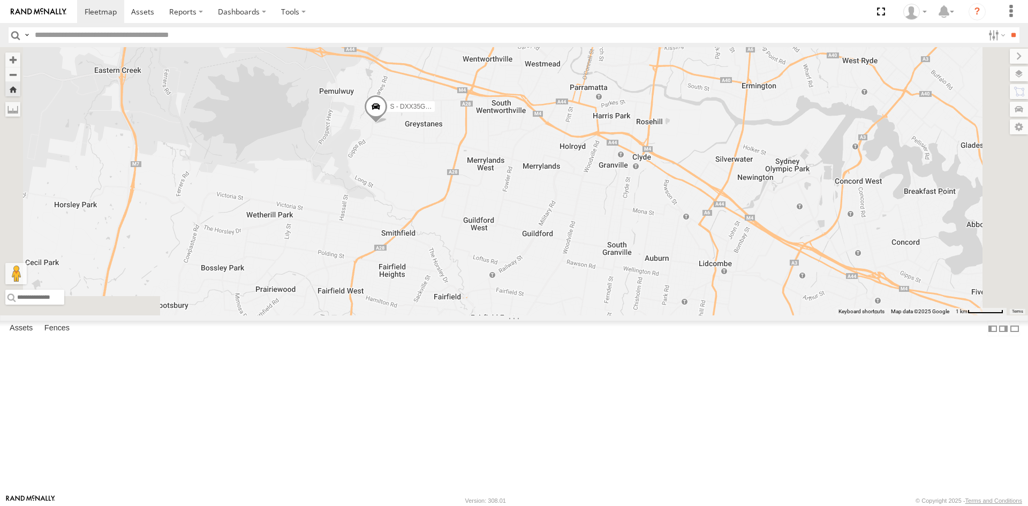
drag, startPoint x: 479, startPoint y: 386, endPoint x: 518, endPoint y: 340, distance: 60.4
click at [518, 315] on div "S - DXX35G - [PERSON_NAME]" at bounding box center [514, 181] width 1028 height 268
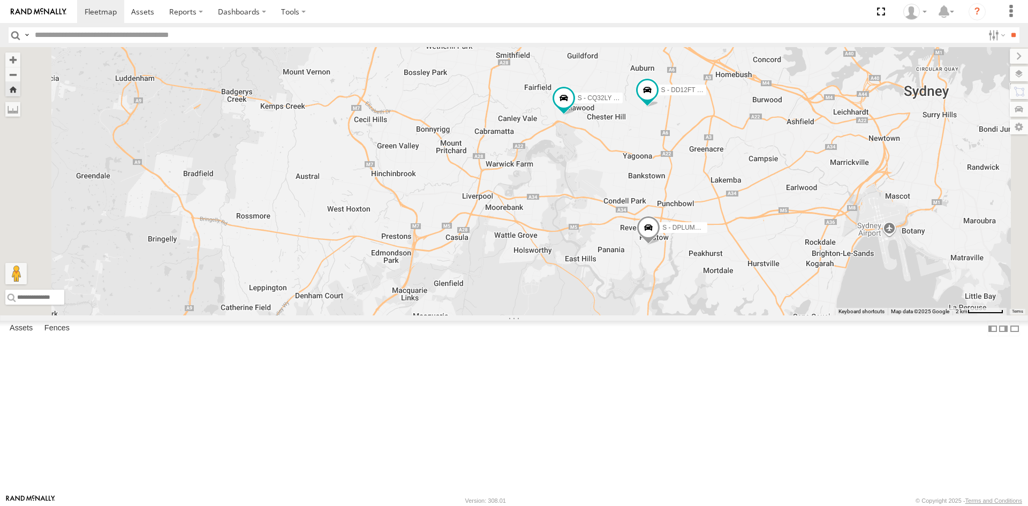
drag, startPoint x: 462, startPoint y: 186, endPoint x: 522, endPoint y: 126, distance: 85.2
click at [522, 126] on div "S - BJE48Y - Ken Brown S - DXX35G - Matthew Markovic DH50DV - Josh Bugg S - YHD…" at bounding box center [514, 181] width 1028 height 268
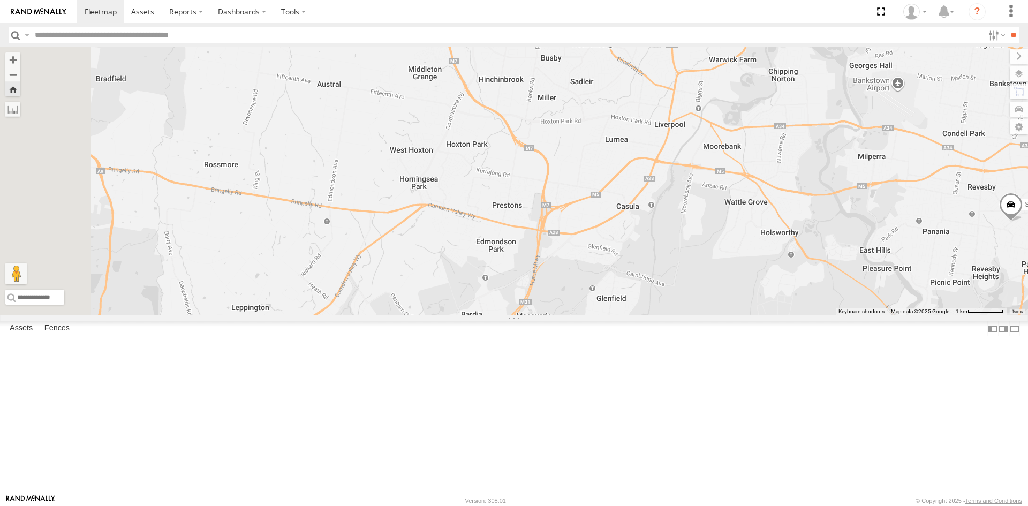
drag, startPoint x: 435, startPoint y: 219, endPoint x: 552, endPoint y: 14, distance: 236.4
click at [524, 46] on body at bounding box center [514, 253] width 1028 height 506
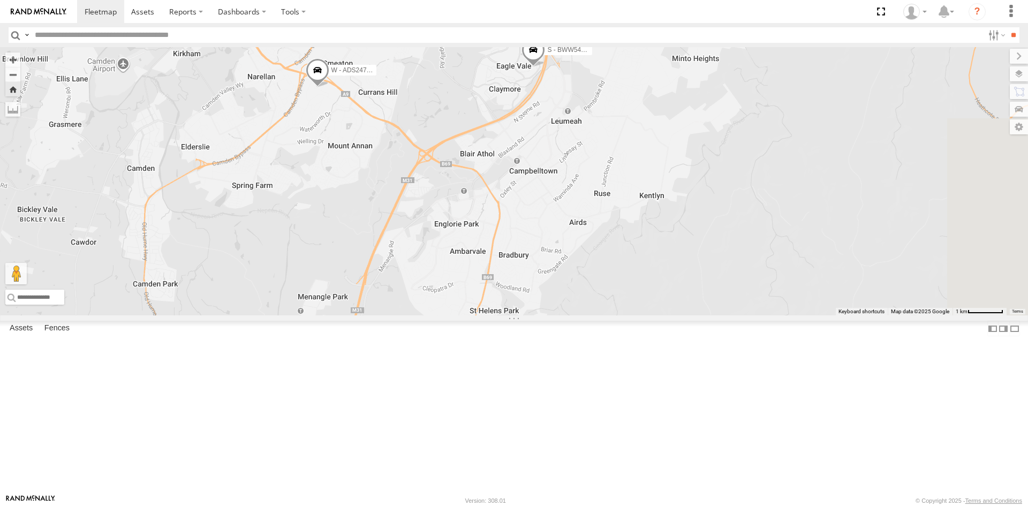
drag, startPoint x: 787, startPoint y: 226, endPoint x: 717, endPoint y: 189, distance: 79.5
click at [717, 189] on div "S - BJE48Y - Ken Brown S - DXX35G - Matthew Markovic DH50DV - Josh Bugg S - YHD…" at bounding box center [514, 181] width 1028 height 268
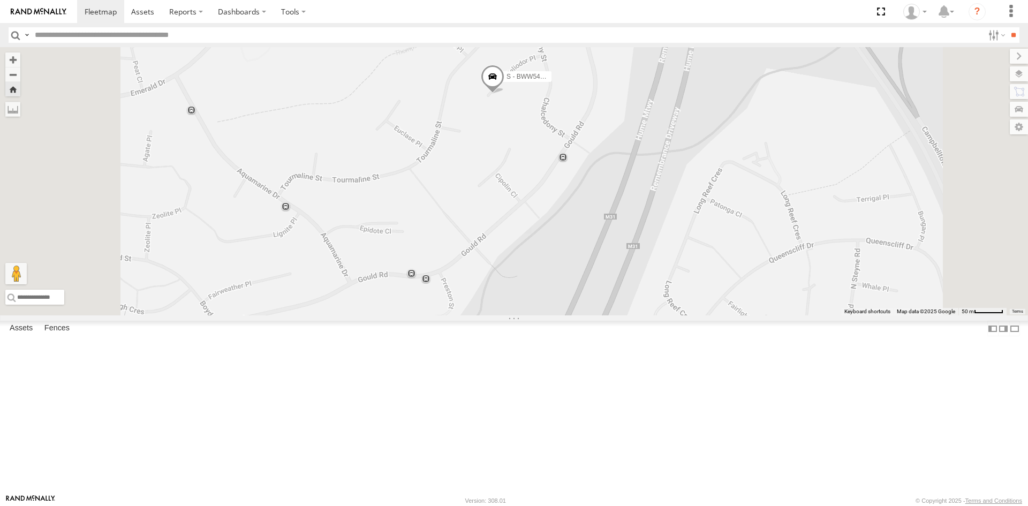
click at [0, 0] on div "S - DND95Q - Matthew Cirjak All Assets Parkes St Parramatta -33.81941 151.00742…" at bounding box center [0, 0] width 0 height 0
click at [0, 0] on div "S - DND95Q - [PERSON_NAME]" at bounding box center [0, 0] width 0 height 0
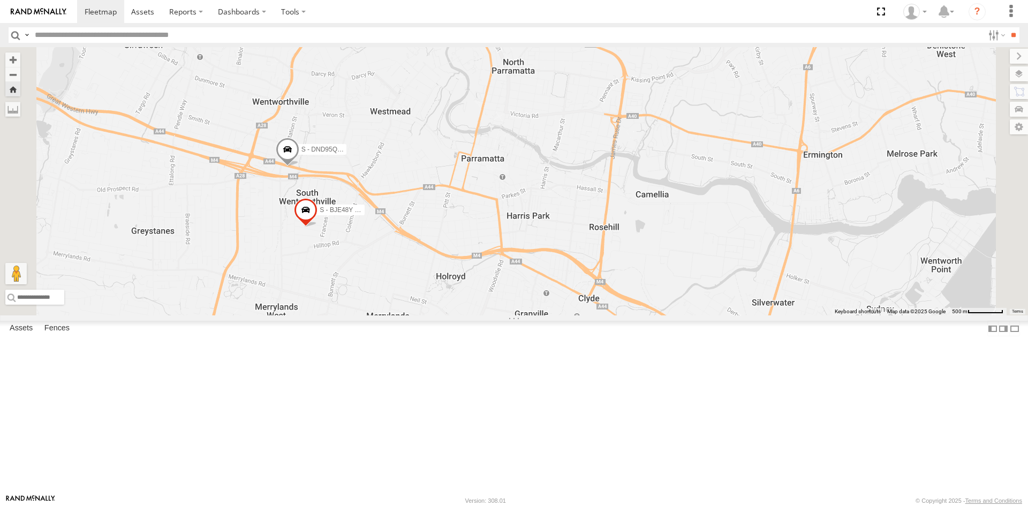
click at [0, 0] on span at bounding box center [0, 0] width 0 height 0
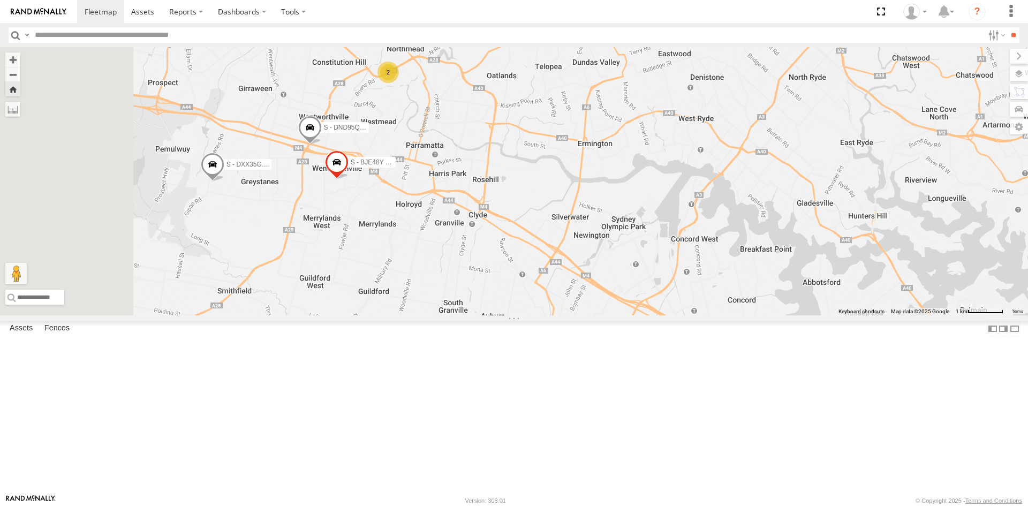
drag, startPoint x: 355, startPoint y: 301, endPoint x: 425, endPoint y: 260, distance: 80.9
click at [425, 260] on div "S - BJE48Y - Ken Brown S - DND95Q - Matthew Cirjak 2 S - DXX35G - Matthew Marko…" at bounding box center [514, 181] width 1028 height 268
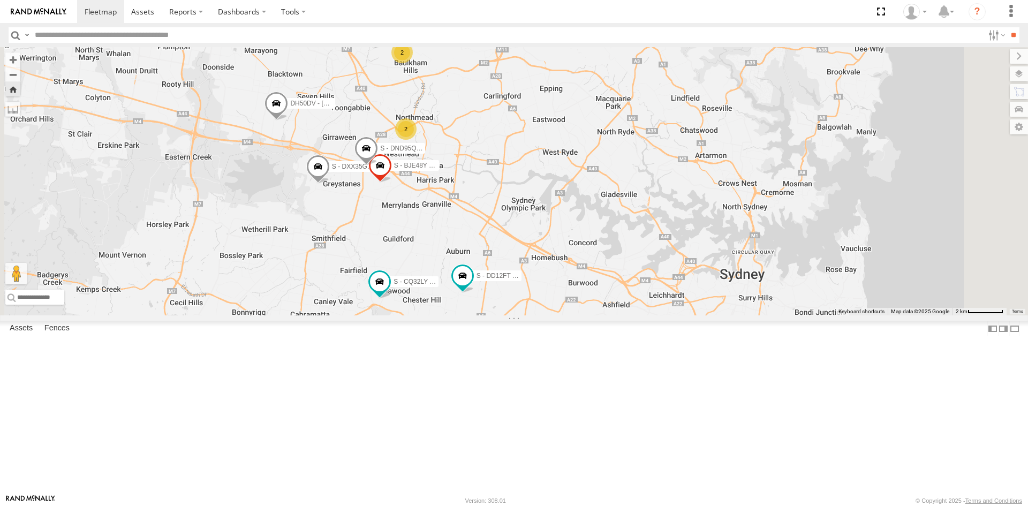
drag, startPoint x: 319, startPoint y: 254, endPoint x: 389, endPoint y: 262, distance: 70.1
click at [389, 262] on div "S - BJE48Y - Ken Brown S - DND95Q - Matthew Cirjak S - DXX35G - Matthew Markovi…" at bounding box center [514, 181] width 1028 height 268
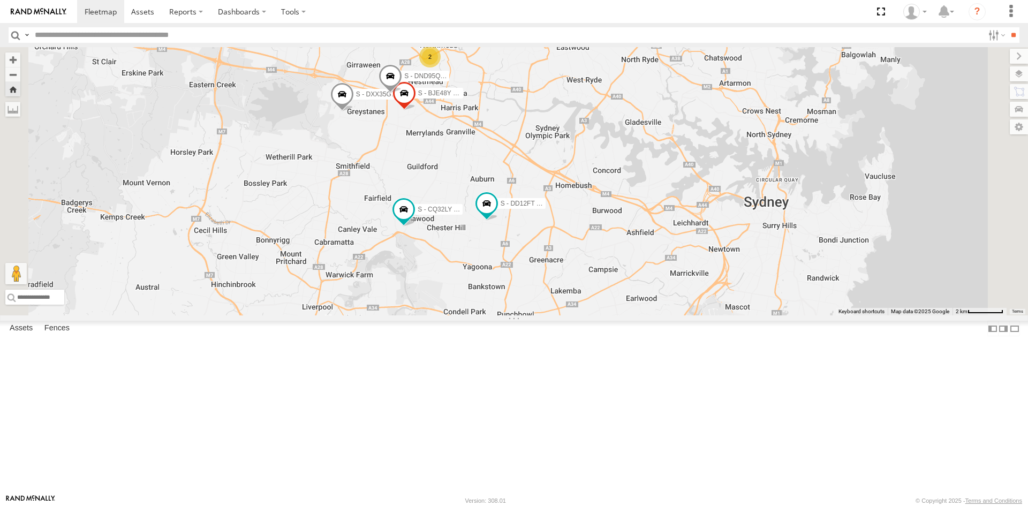
drag, startPoint x: 384, startPoint y: 266, endPoint x: 408, endPoint y: 214, distance: 57.0
click at [408, 214] on div "S - BJE48Y - Ken Brown S - DND95Q - Matthew Cirjak S - DXX35G - Matthew Markovi…" at bounding box center [514, 181] width 1028 height 268
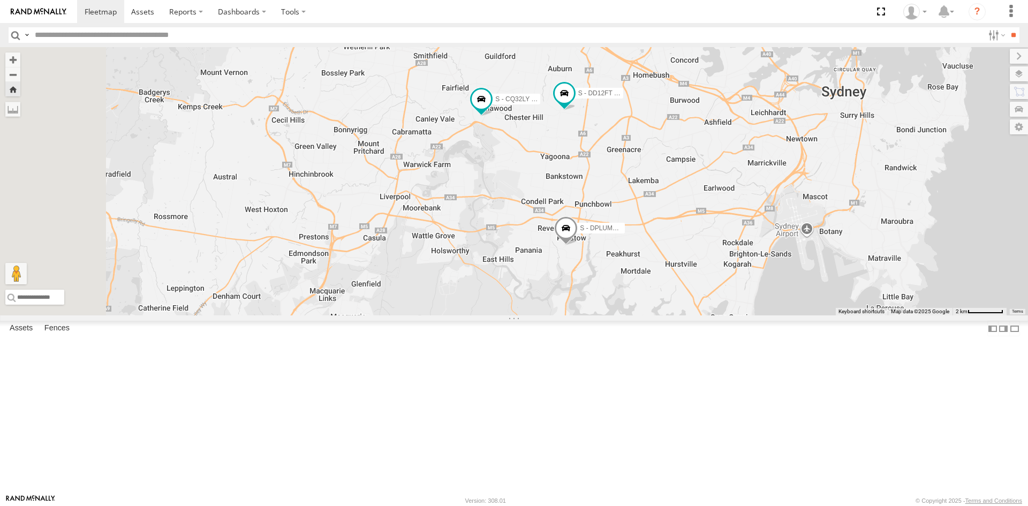
drag, startPoint x: 335, startPoint y: 371, endPoint x: 396, endPoint y: 310, distance: 86.3
click at [395, 299] on div "S - BJE48Y - Ken Brown S - DND95Q - Matthew Cirjak S - DXX35G - Matthew Markovi…" at bounding box center [514, 181] width 1028 height 268
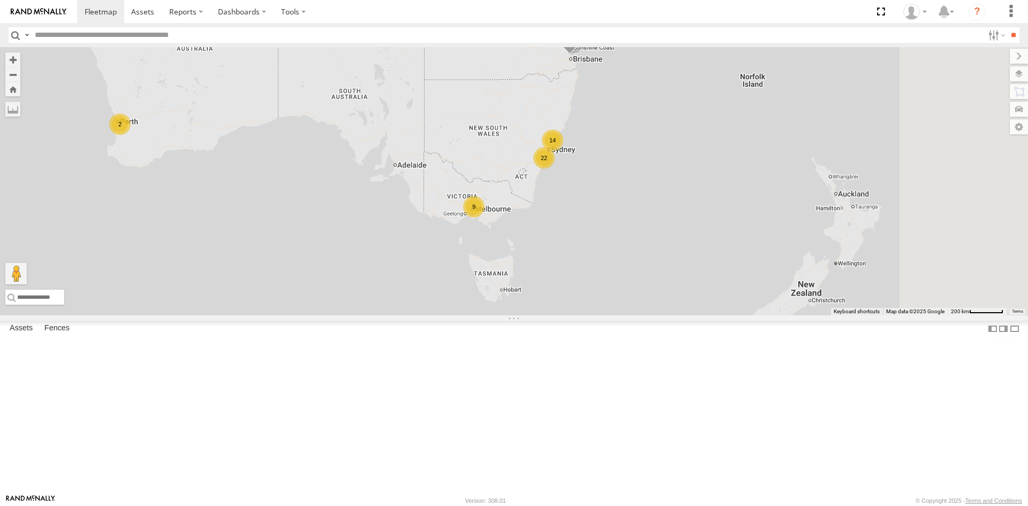
drag, startPoint x: 703, startPoint y: 276, endPoint x: 533, endPoint y: 229, distance: 176.8
click at [533, 229] on div "B - DG93WL - [PERSON_NAME] 22 2 14 9" at bounding box center [514, 181] width 1028 height 268
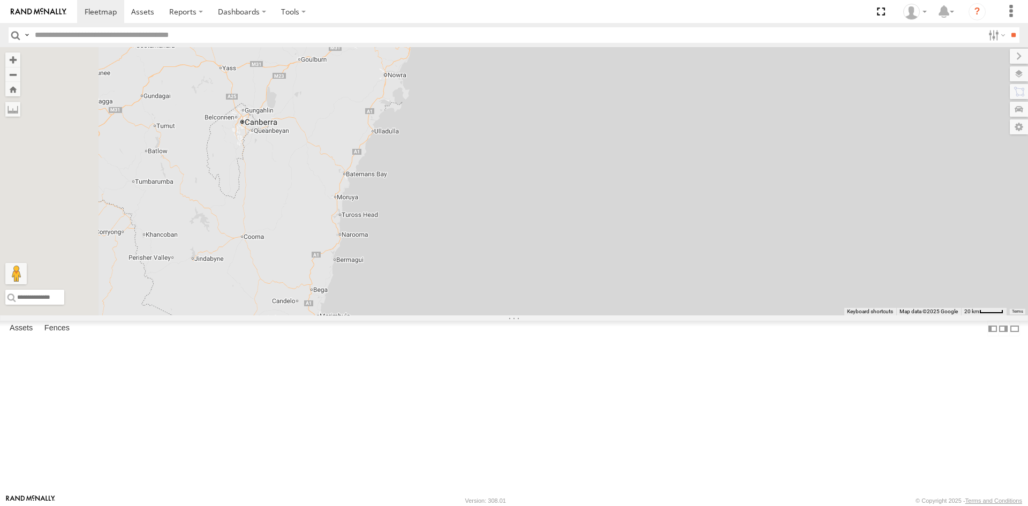
drag, startPoint x: 522, startPoint y: 239, endPoint x: 767, endPoint y: 225, distance: 245.0
click at [767, 225] on div "B - DG93WL - [PERSON_NAME] 5 6 15 2 2 W - IHW010 - [PERSON_NAME]" at bounding box center [514, 181] width 1028 height 268
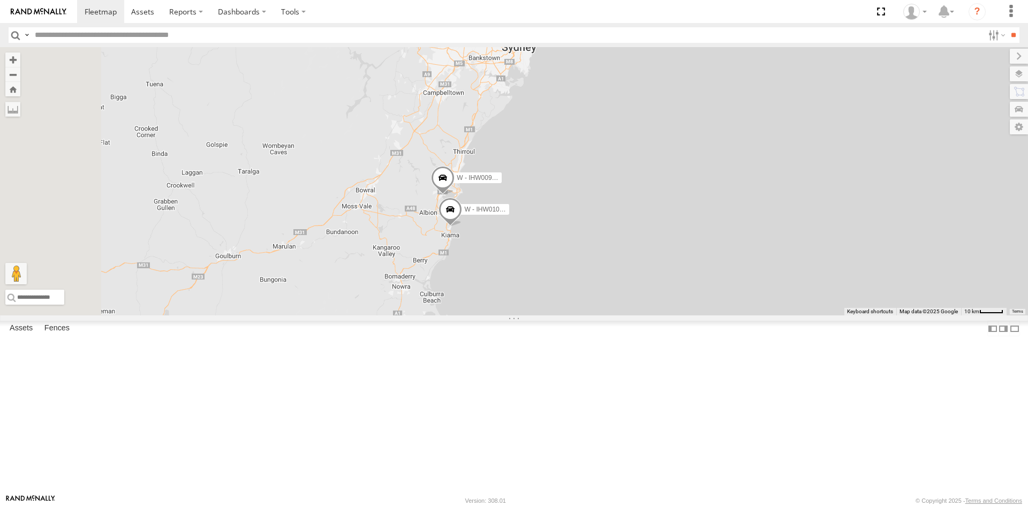
drag, startPoint x: 656, startPoint y: 140, endPoint x: 902, endPoint y: 385, distance: 347.1
click at [903, 315] on div "B - DG93WL - [PERSON_NAME] W - IHW010 - [PERSON_NAME] W - IHW009 - [PERSON_NAME]" at bounding box center [514, 181] width 1028 height 268
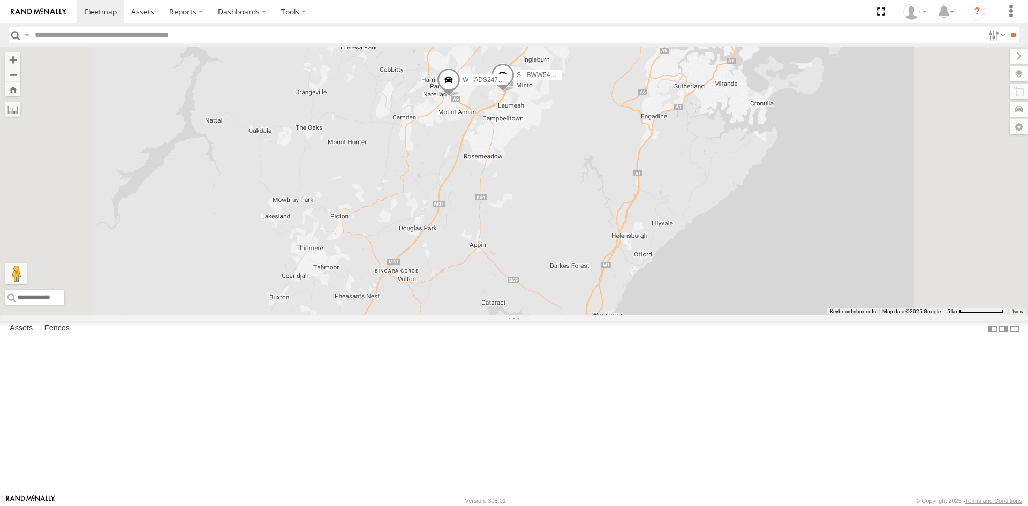
drag, startPoint x: 585, startPoint y: 206, endPoint x: 564, endPoint y: 256, distance: 54.7
click at [564, 256] on div "B - DG93WL - [PERSON_NAME] W - IHW010 - [PERSON_NAME] S - DPLUMR - [PERSON_NAME…" at bounding box center [514, 181] width 1028 height 268
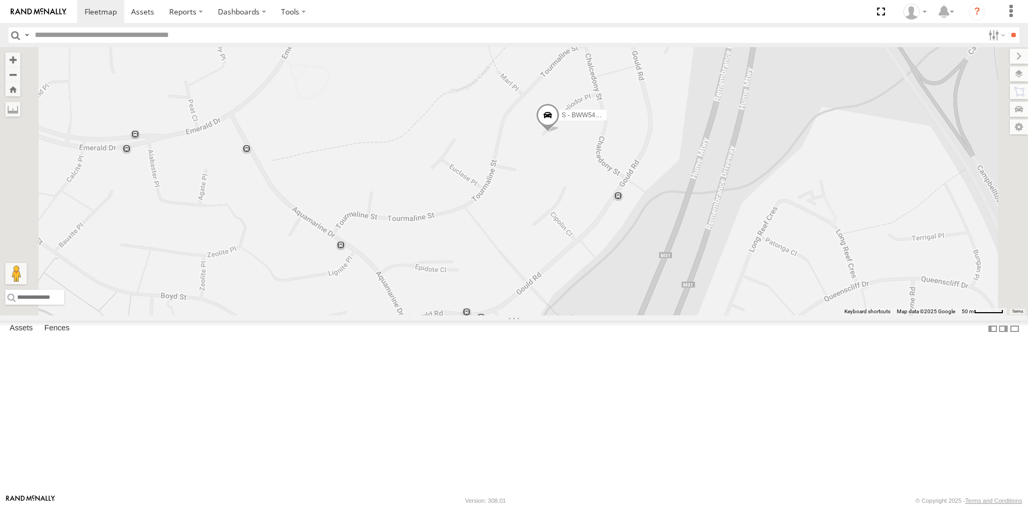
drag, startPoint x: 653, startPoint y: 260, endPoint x: 621, endPoint y: 186, distance: 80.1
click at [621, 186] on div "B - DG93WL - [PERSON_NAME] W - IHW010 - [PERSON_NAME] S - DPLUMR - [PERSON_NAME…" at bounding box center [514, 181] width 1028 height 268
